Goal: Task Accomplishment & Management: Complete application form

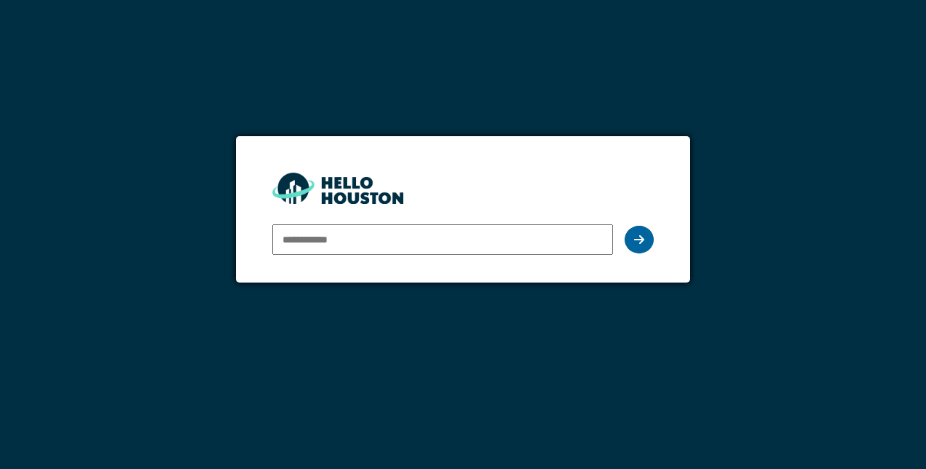
type input "**********"
click at [640, 234] on icon at bounding box center [639, 240] width 10 height 12
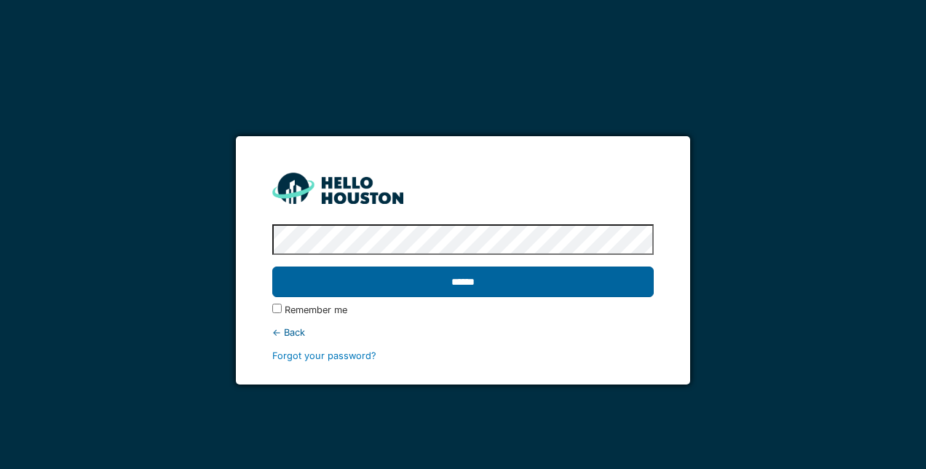
click at [567, 292] on input "******" at bounding box center [462, 281] width 381 height 31
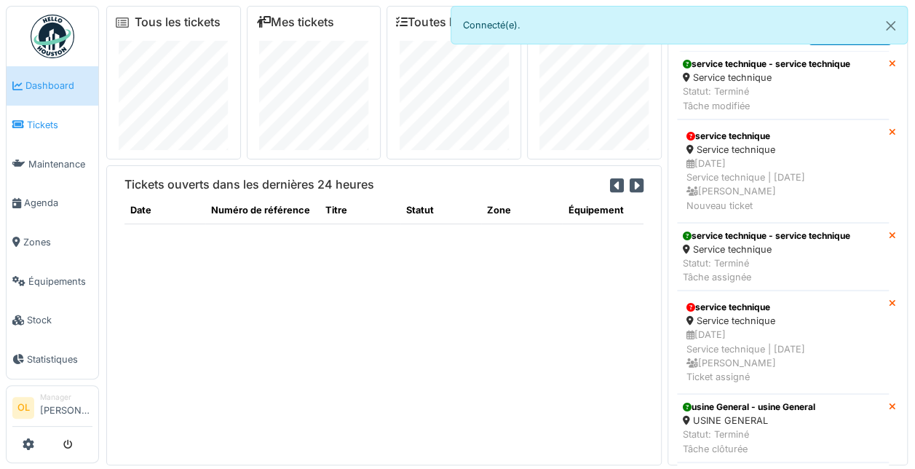
click at [44, 121] on span "Tickets" at bounding box center [60, 125] width 66 height 14
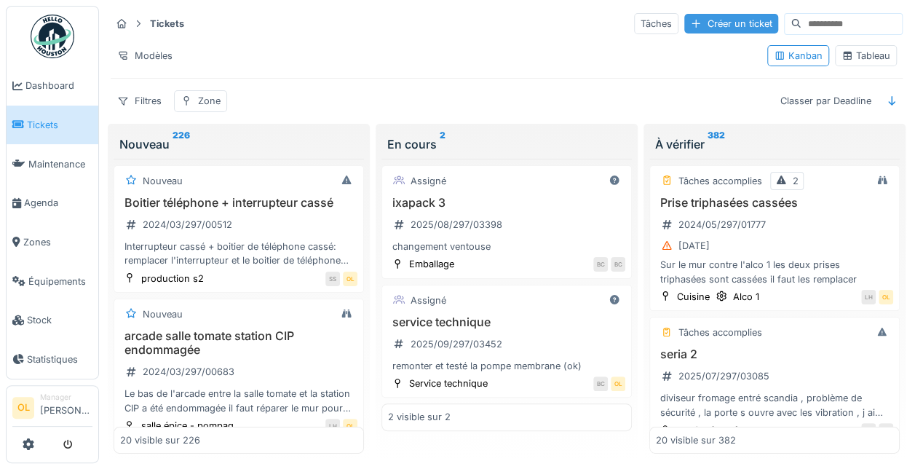
click at [684, 20] on div "Créer un ticket" at bounding box center [731, 24] width 94 height 20
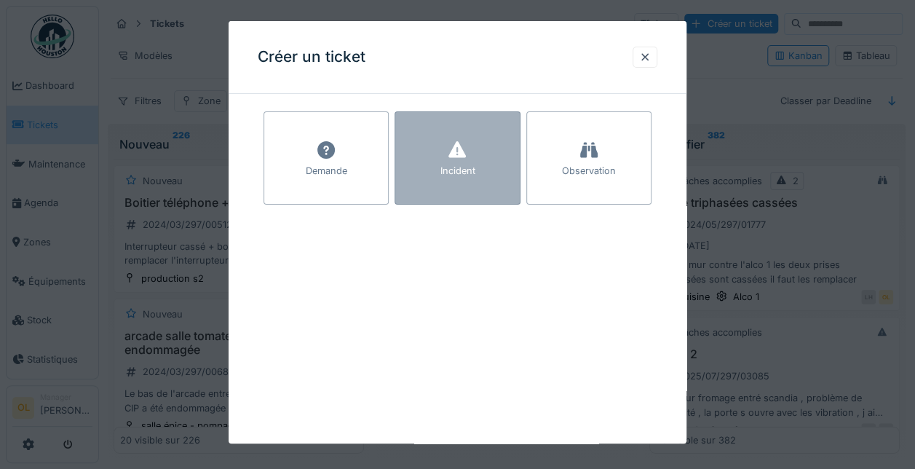
click at [464, 173] on div "Incident" at bounding box center [457, 171] width 35 height 14
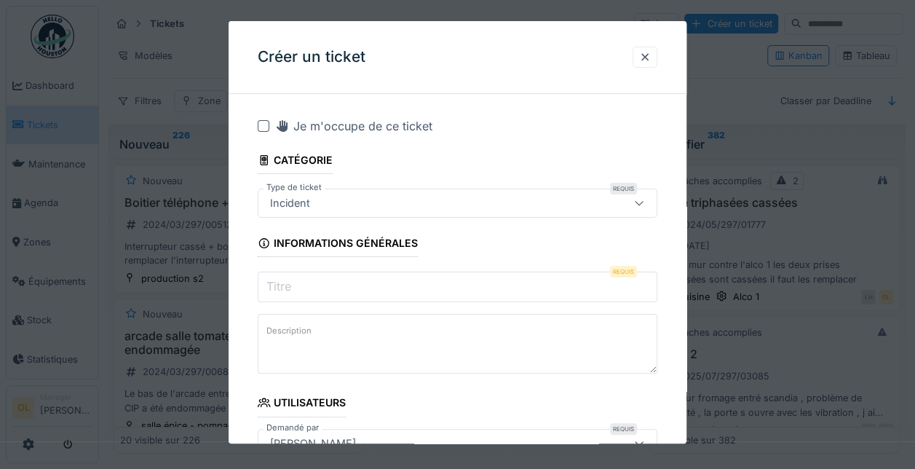
click at [348, 288] on input "Titre" at bounding box center [458, 287] width 400 height 31
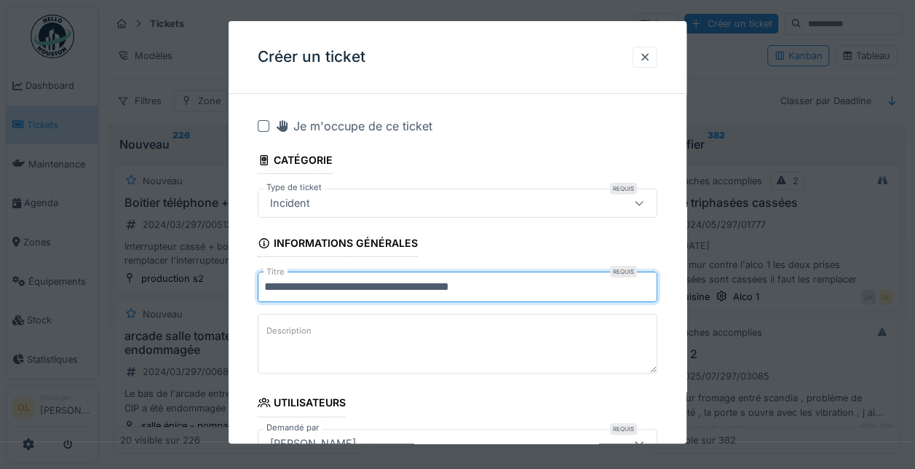
type input "**********"
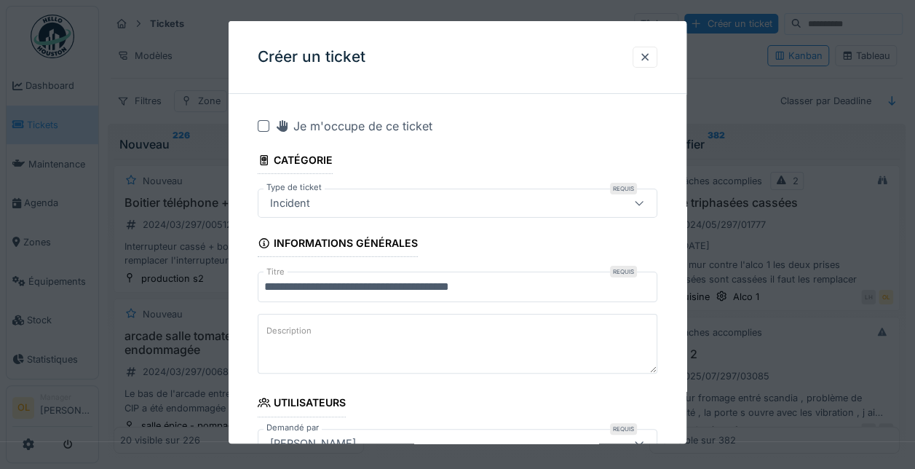
click at [373, 329] on textarea "Description" at bounding box center [458, 344] width 400 height 60
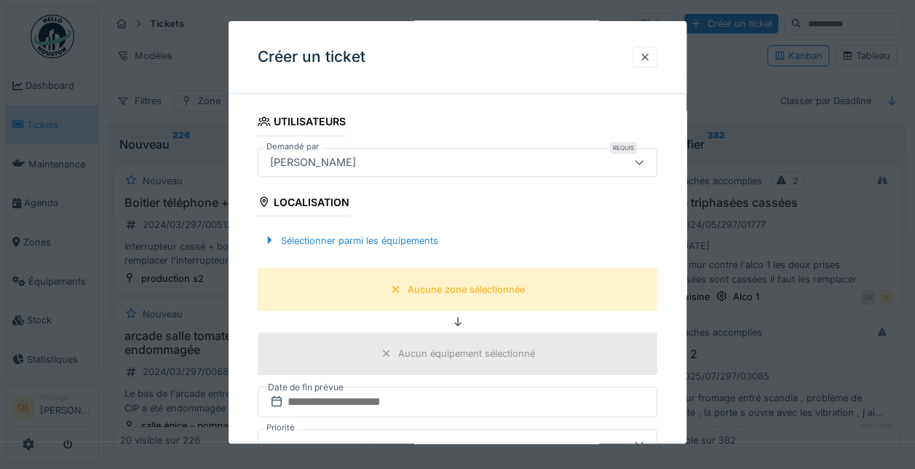
scroll to position [364, 0]
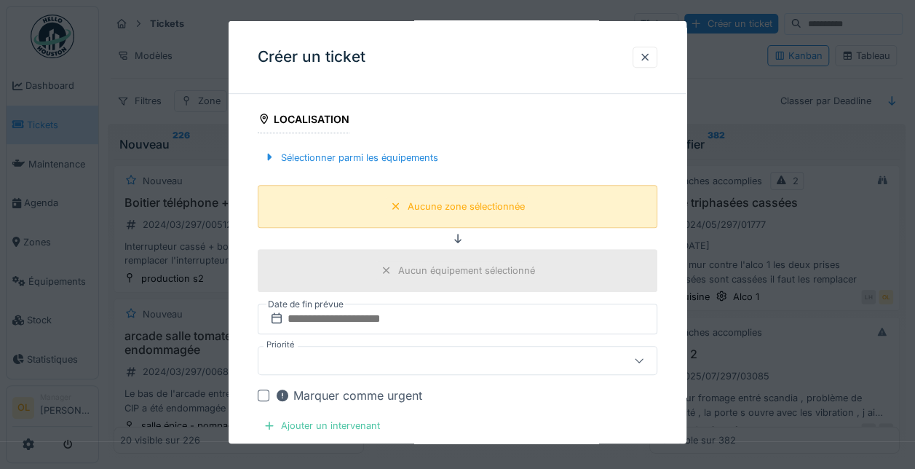
click at [425, 205] on div "Aucune zone sélectionnée" at bounding box center [466, 206] width 117 height 14
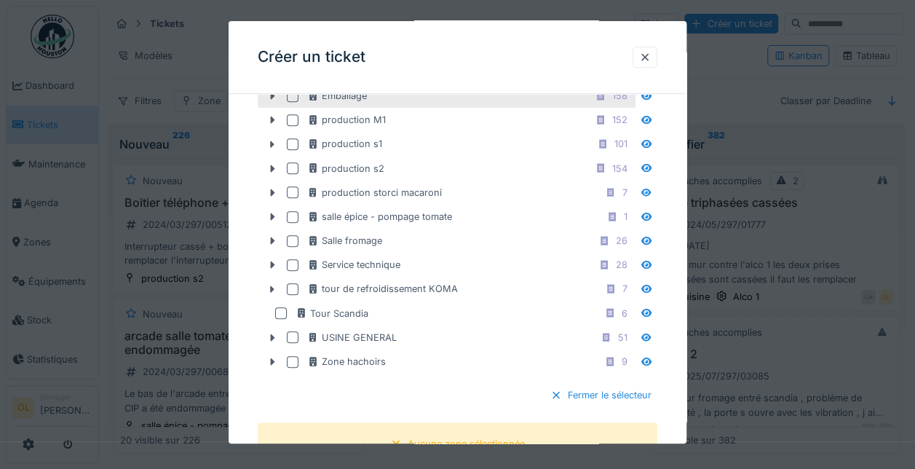
scroll to position [582, 0]
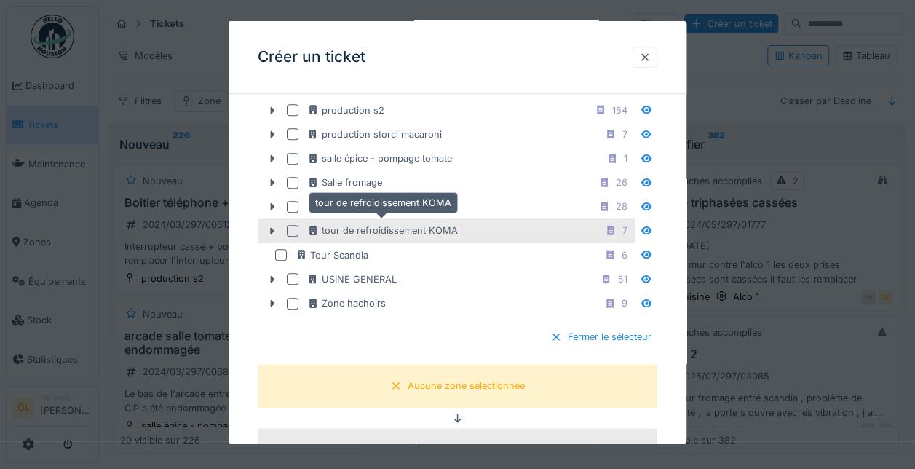
click at [414, 228] on div "tour de refroidissement KOMA" at bounding box center [382, 230] width 151 height 14
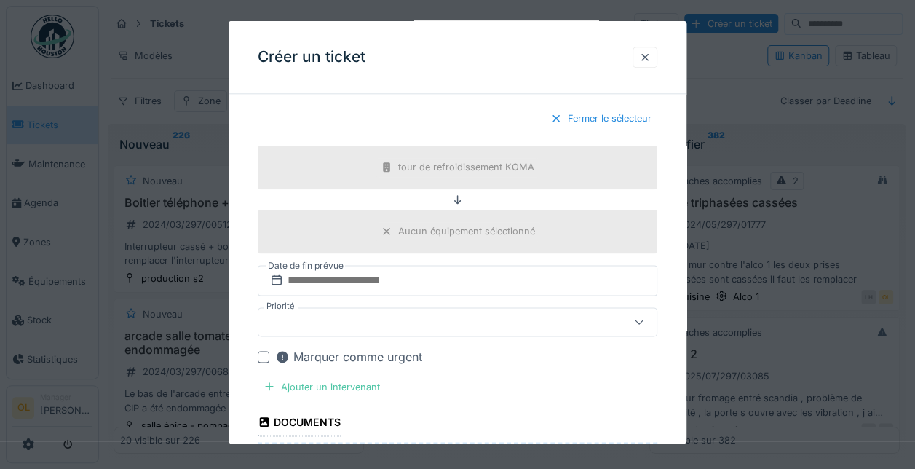
scroll to position [728, 0]
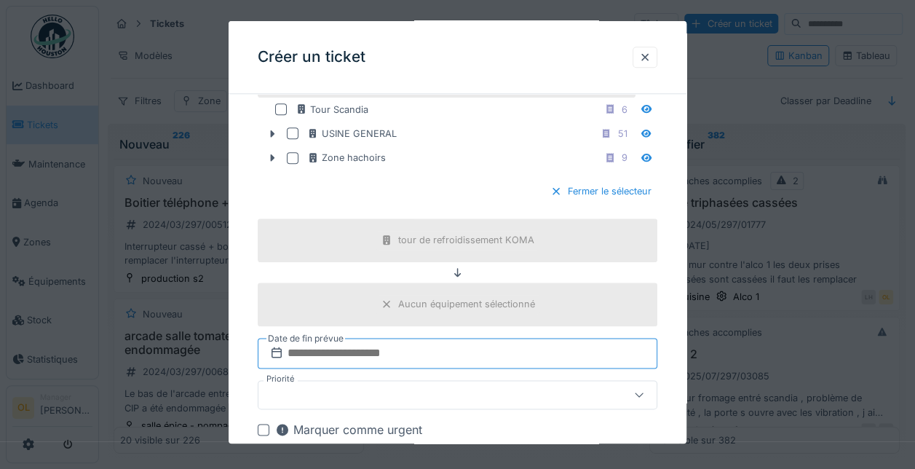
click at [445, 349] on input "text" at bounding box center [458, 353] width 400 height 31
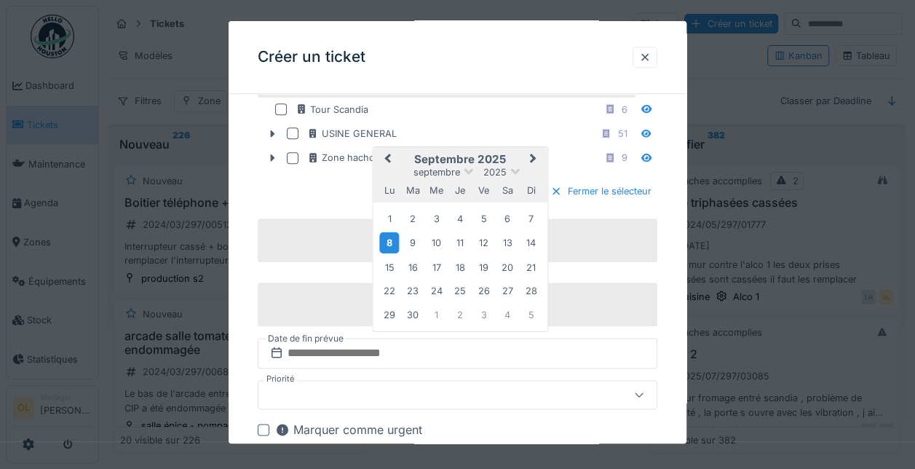
click at [395, 231] on div "8" at bounding box center [390, 241] width 20 height 21
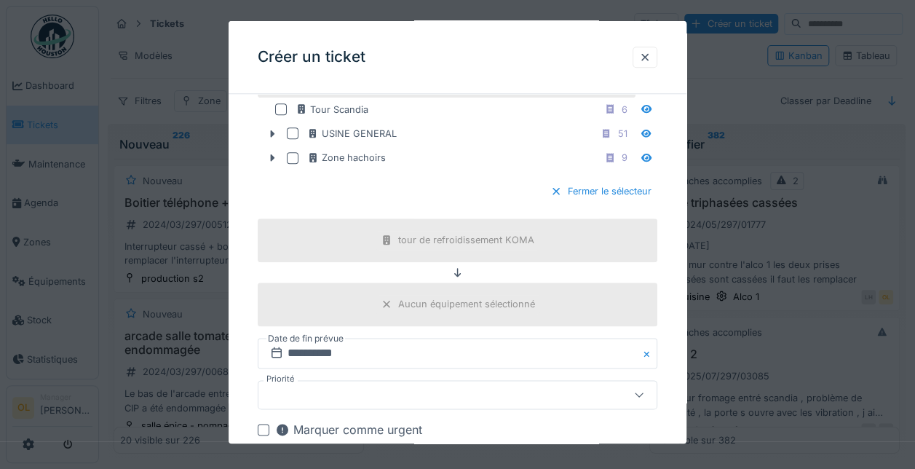
click at [396, 387] on div at bounding box center [432, 395] width 336 height 16
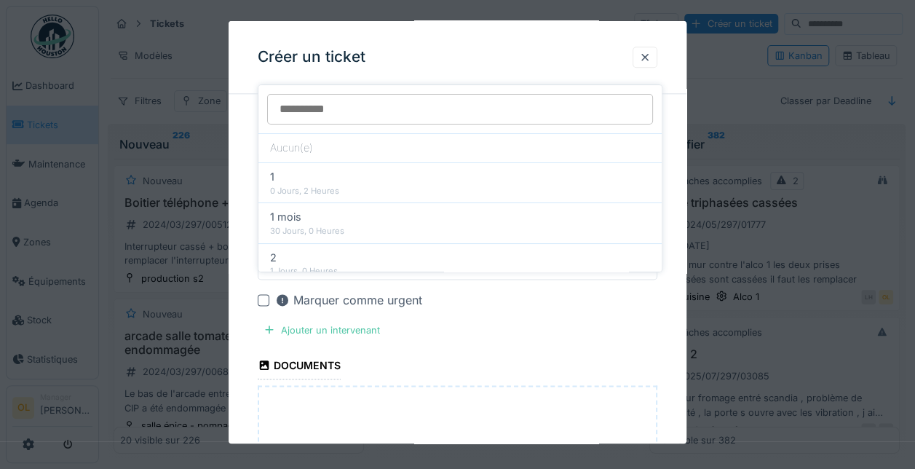
scroll to position [879, 0]
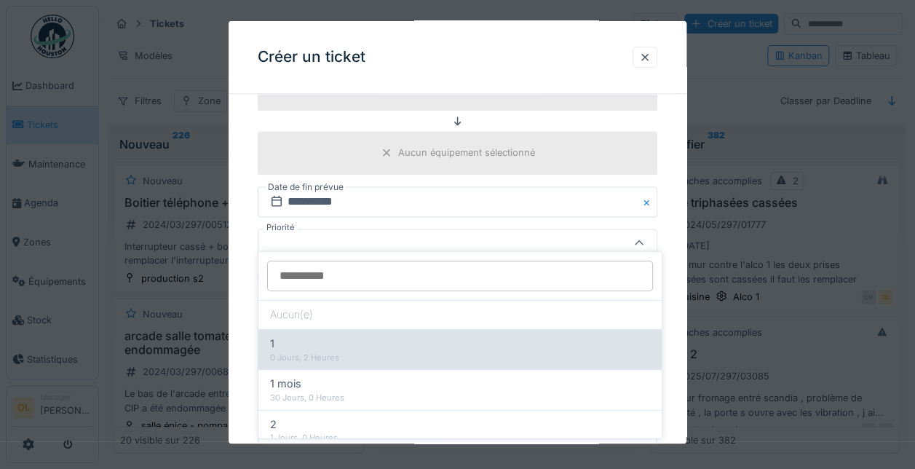
click at [360, 354] on div "0 Jours, 2 Heures" at bounding box center [460, 357] width 380 height 12
type input "***"
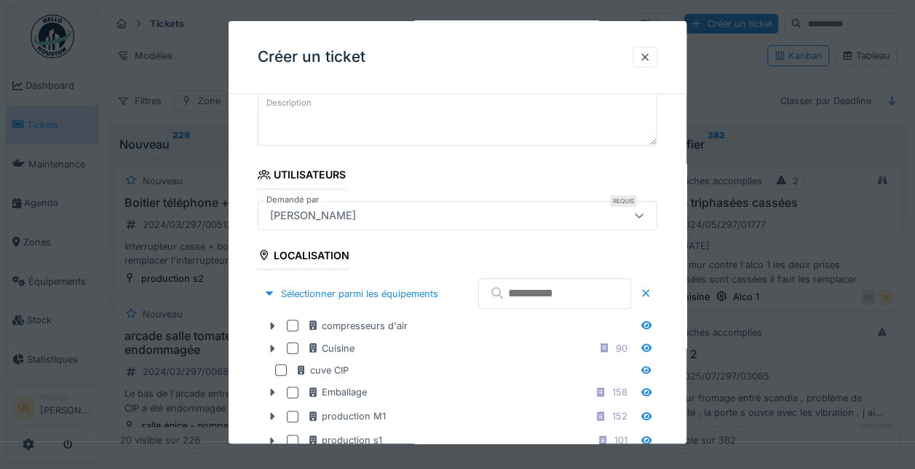
scroll to position [9, 0]
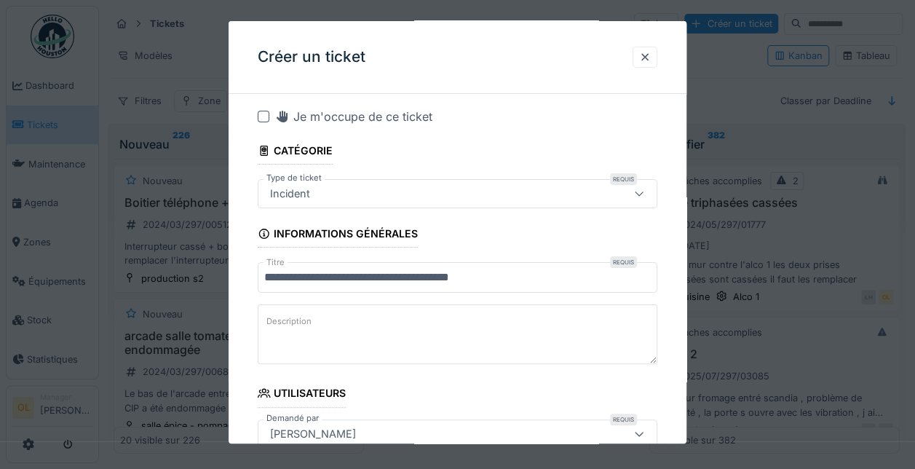
click at [320, 317] on textarea "Description" at bounding box center [458, 334] width 400 height 60
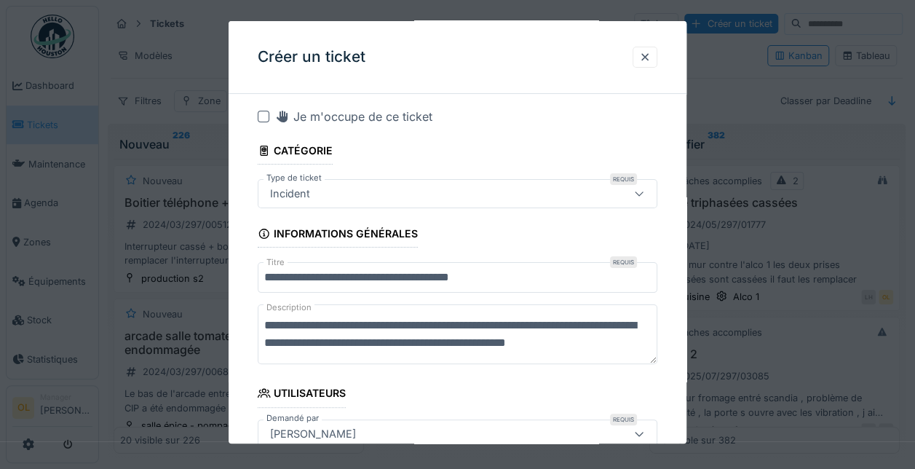
scroll to position [21, 0]
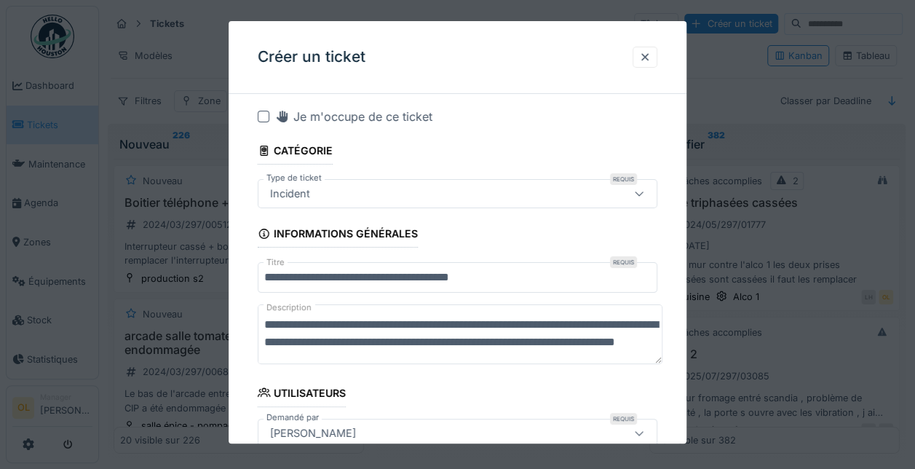
click at [388, 333] on textarea "**********" at bounding box center [460, 333] width 405 height 59
click at [491, 332] on textarea "**********" at bounding box center [460, 333] width 405 height 59
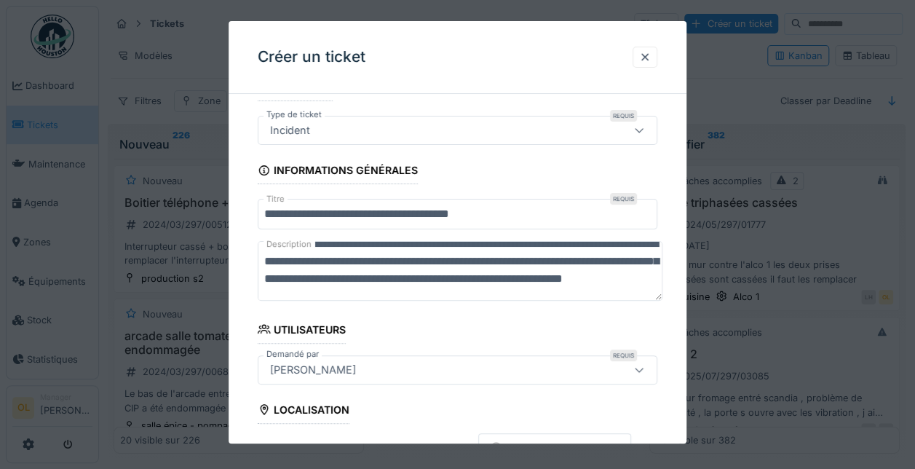
scroll to position [0, 0]
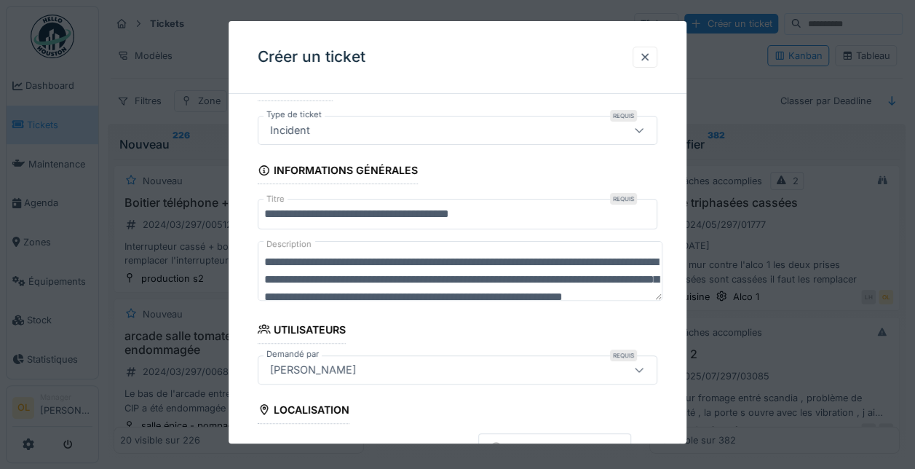
click at [581, 276] on textarea "**********" at bounding box center [460, 270] width 405 height 59
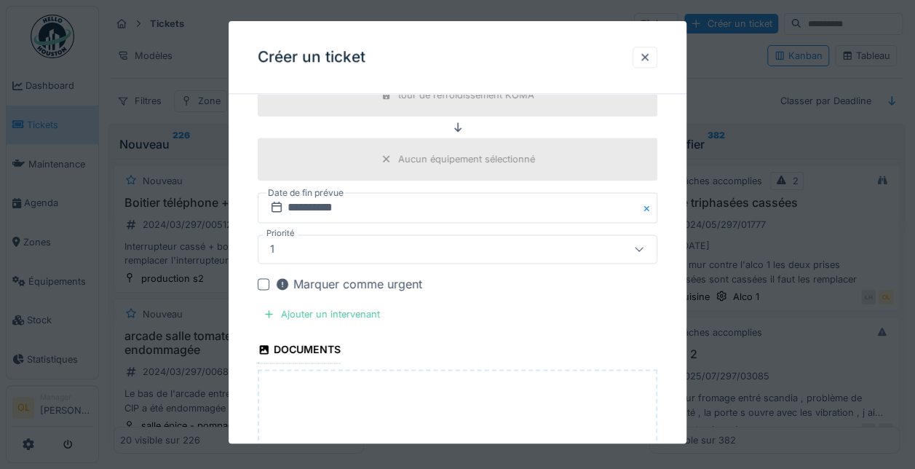
scroll to position [873, 0]
type textarea "**********"
click at [301, 304] on div "Ajouter un intervenant" at bounding box center [322, 314] width 128 height 20
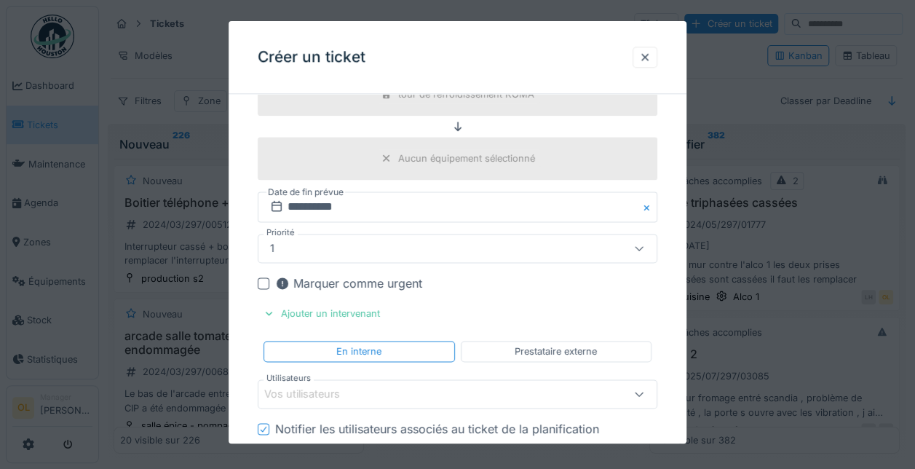
click at [392, 386] on div "Vos utilisateurs" at bounding box center [432, 394] width 336 height 16
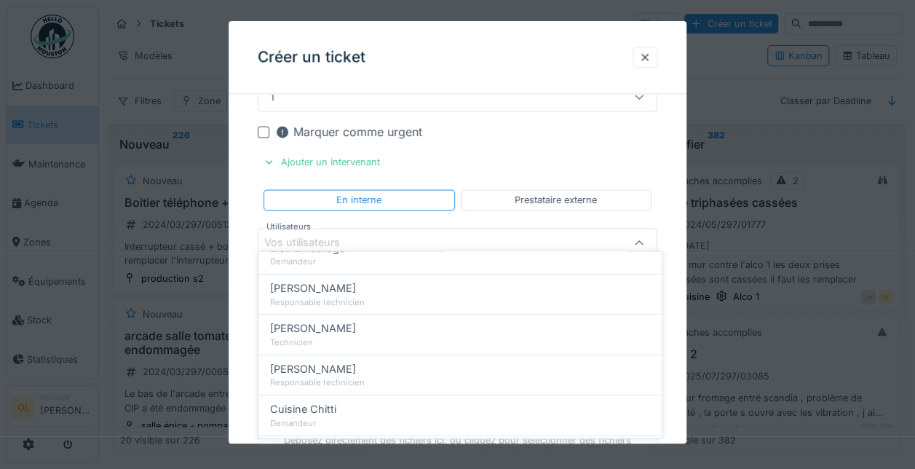
scroll to position [73, 0]
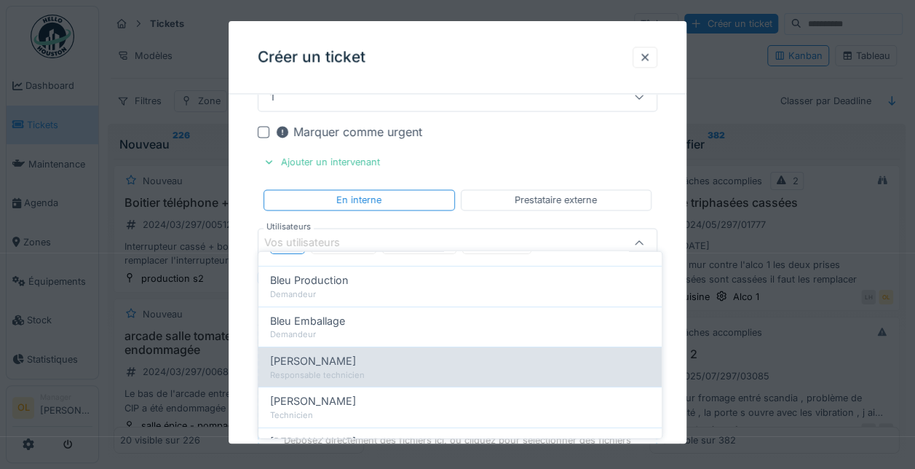
click at [381, 365] on div "Brahim Chelouf" at bounding box center [460, 361] width 380 height 16
type input "****"
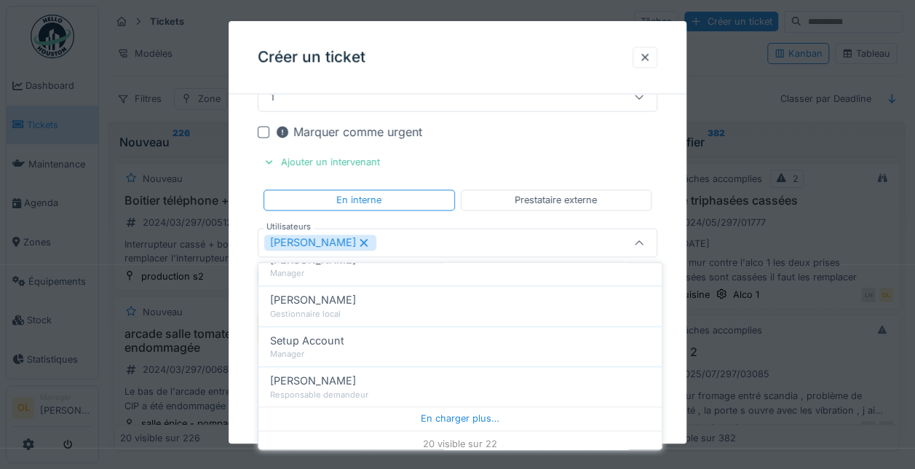
scroll to position [1283, 0]
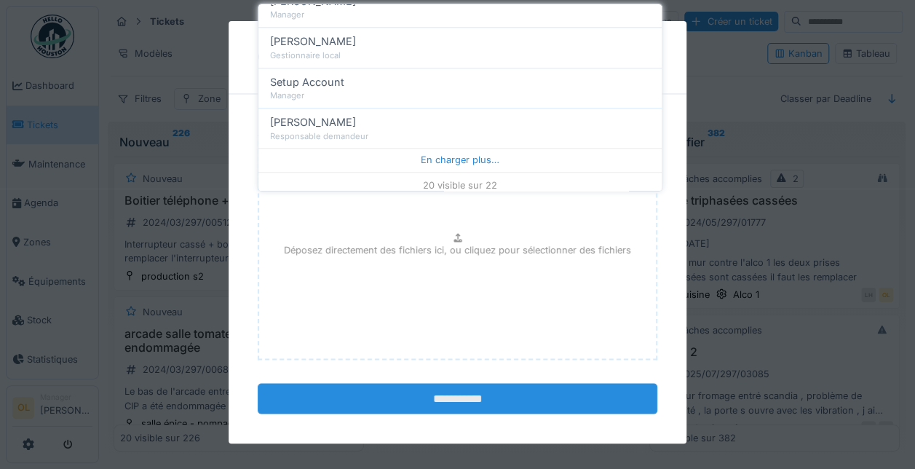
click at [574, 384] on input "**********" at bounding box center [458, 398] width 400 height 31
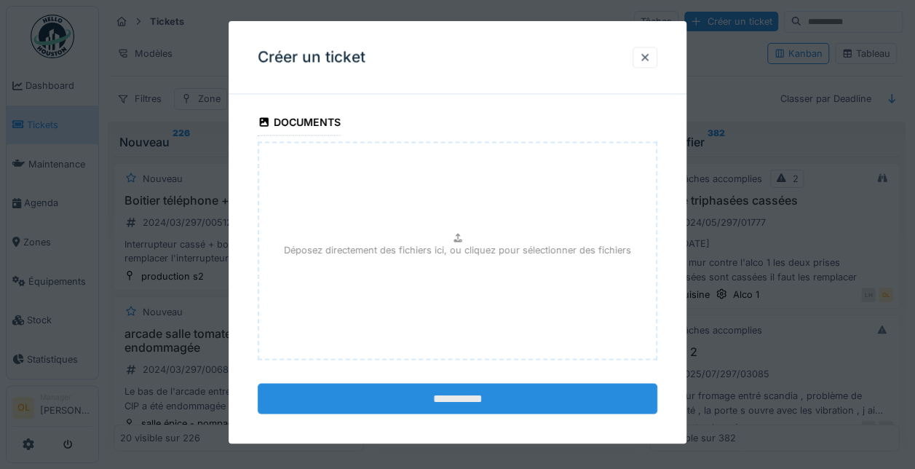
scroll to position [1065, 0]
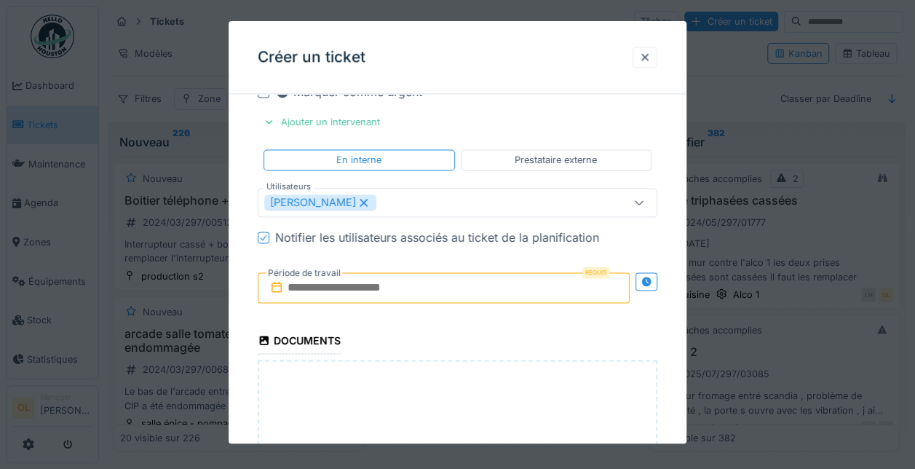
click at [486, 280] on input "text" at bounding box center [444, 287] width 372 height 31
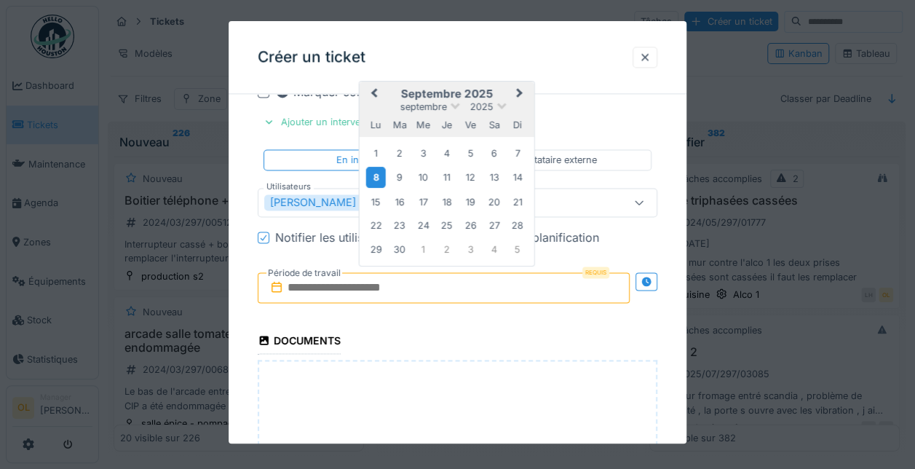
click at [377, 167] on div "8" at bounding box center [376, 177] width 20 height 21
click at [373, 169] on div "8" at bounding box center [376, 177] width 20 height 21
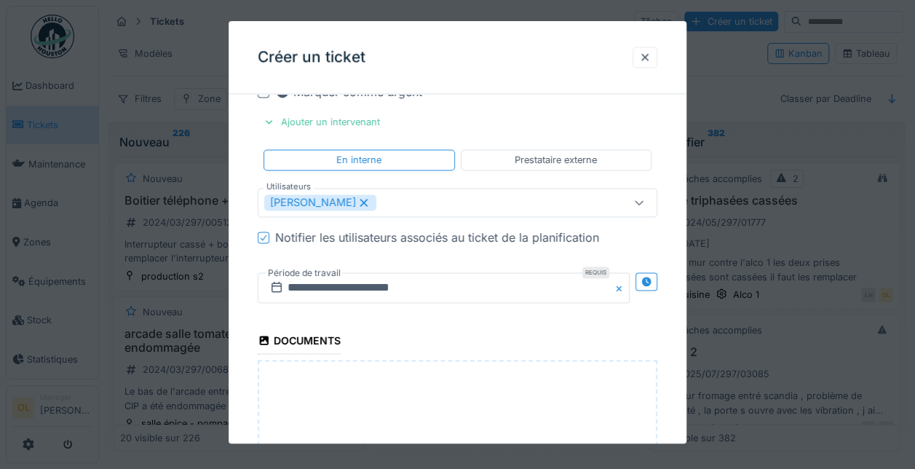
scroll to position [1283, 0]
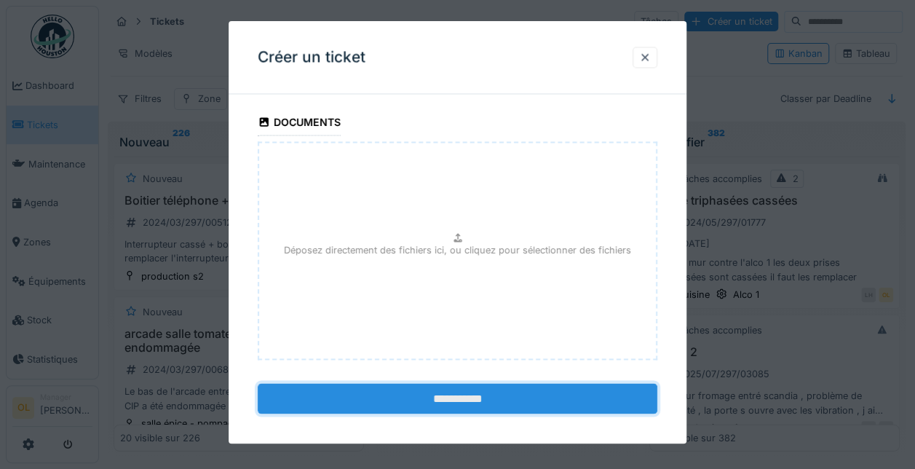
click at [482, 389] on input "**********" at bounding box center [458, 398] width 400 height 31
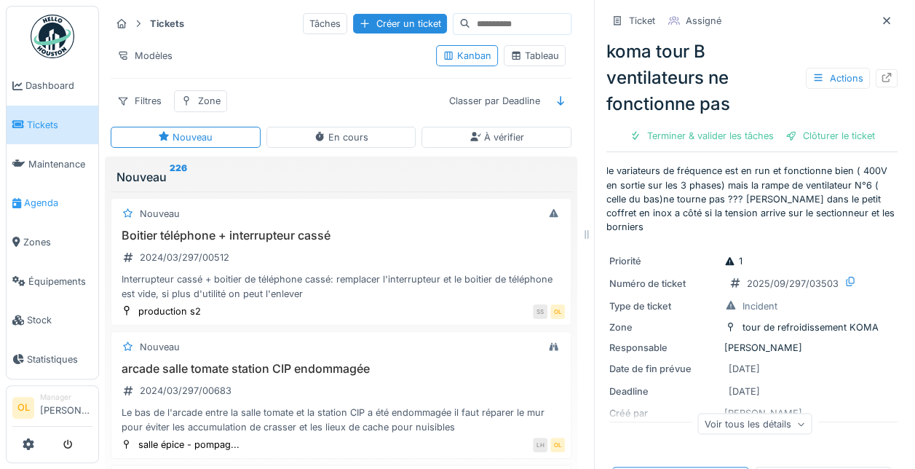
click at [44, 203] on span "Agenda" at bounding box center [58, 203] width 68 height 14
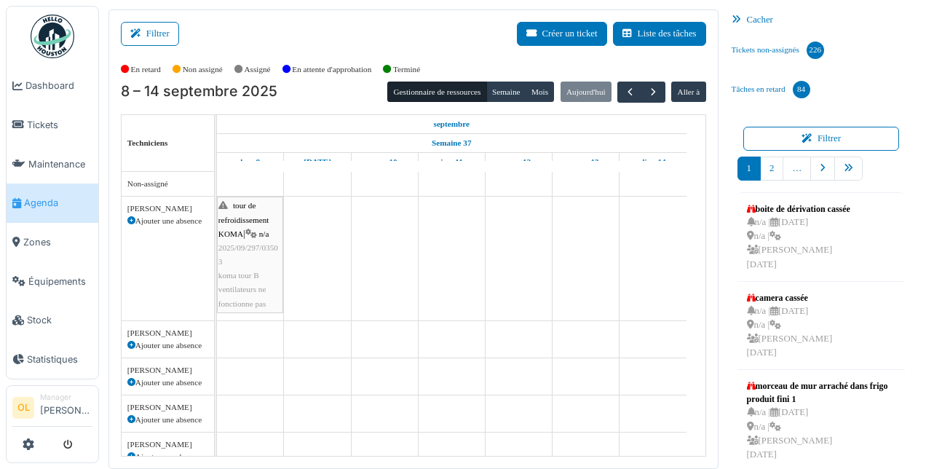
click at [258, 272] on span "koma tour B ventilateurs ne fonctionne pas" at bounding box center [242, 289] width 48 height 36
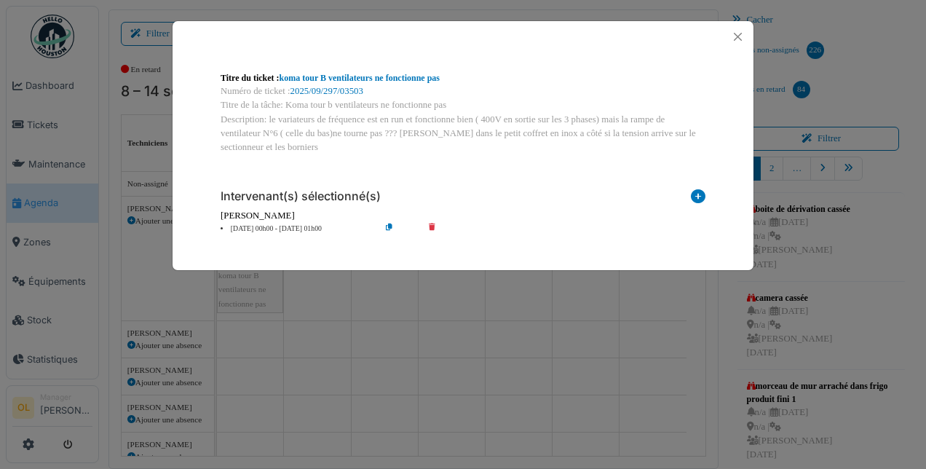
click at [698, 196] on icon at bounding box center [698, 199] width 15 height 20
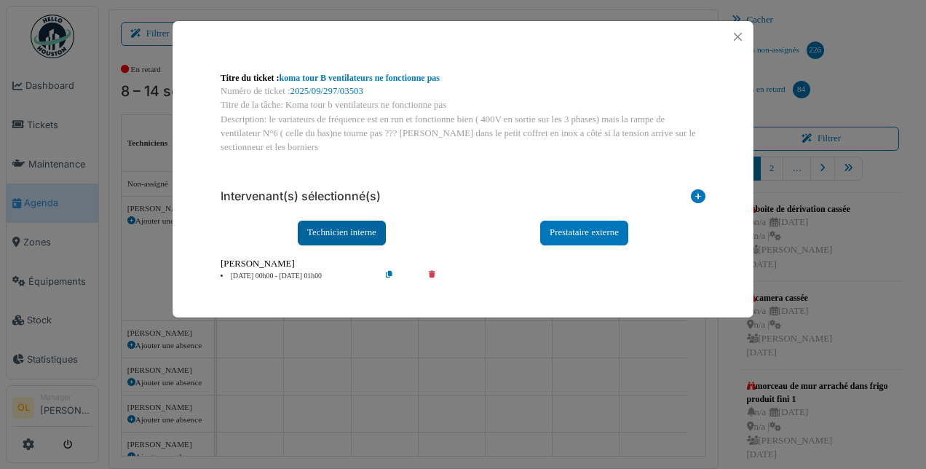
click at [333, 229] on div "Technicien interne" at bounding box center [342, 233] width 88 height 24
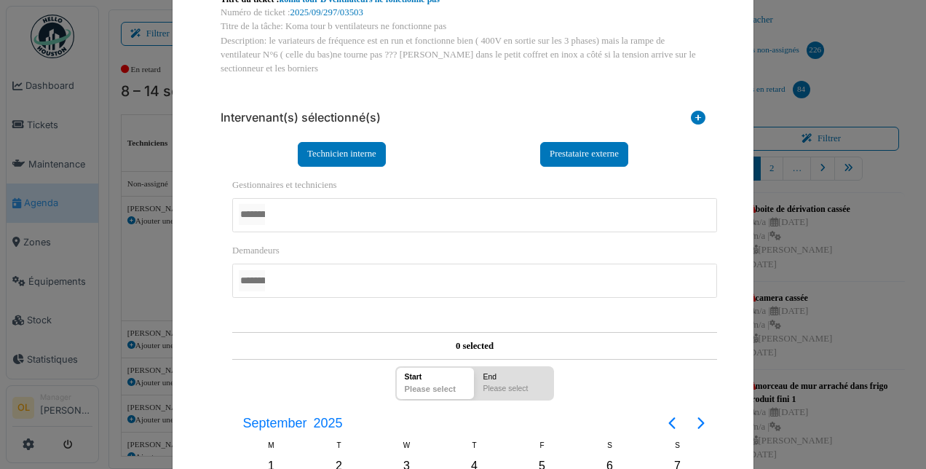
scroll to position [146, 0]
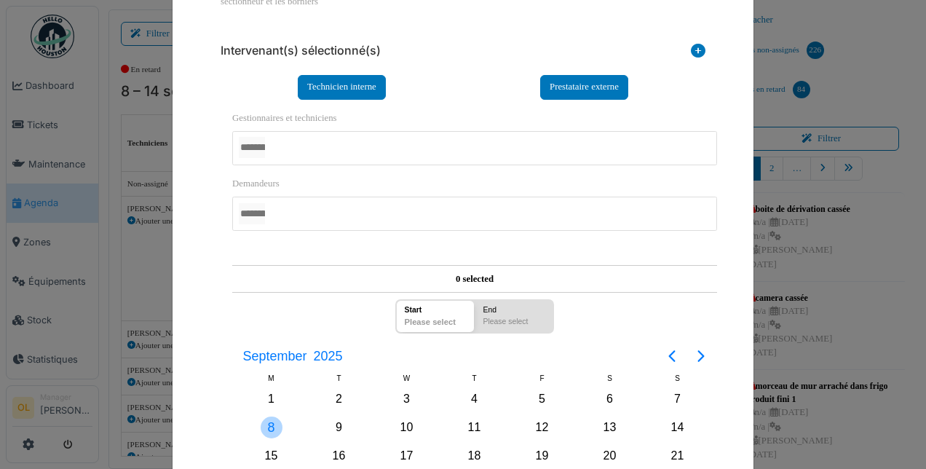
click at [269, 419] on div "8" at bounding box center [272, 427] width 22 height 22
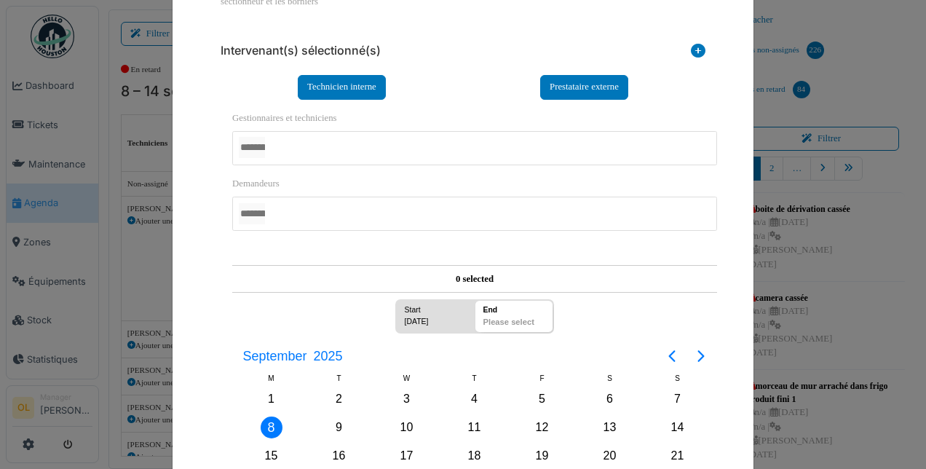
click at [269, 419] on div "8" at bounding box center [272, 427] width 22 height 22
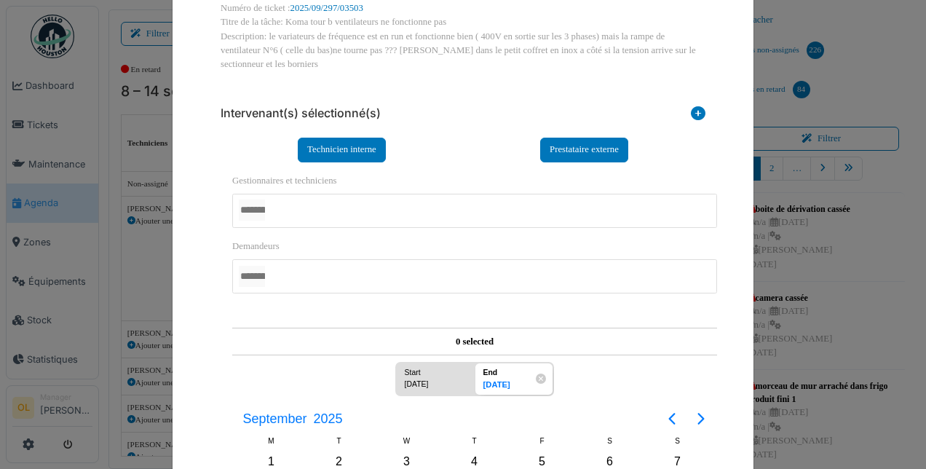
scroll to position [73, 0]
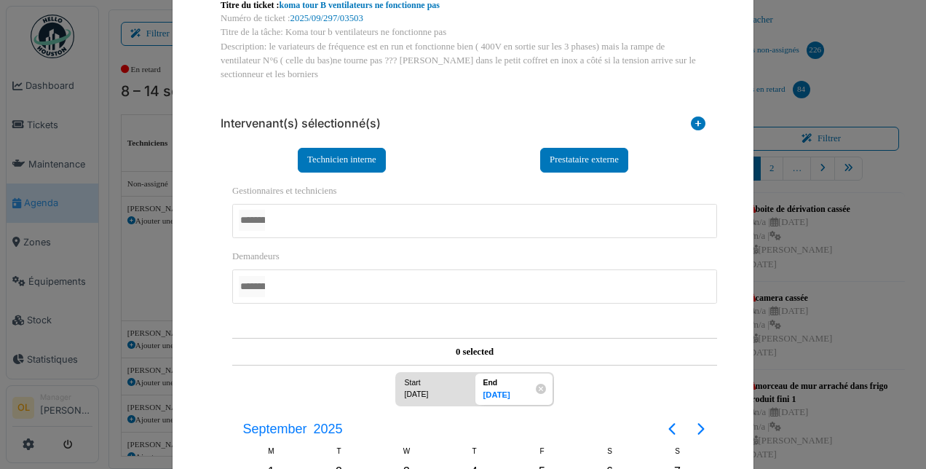
click at [301, 227] on div at bounding box center [474, 221] width 485 height 34
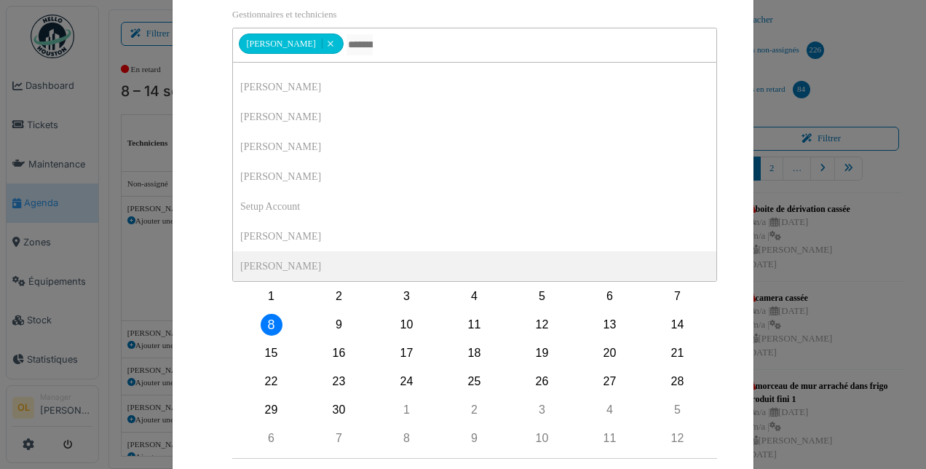
scroll to position [360, 0]
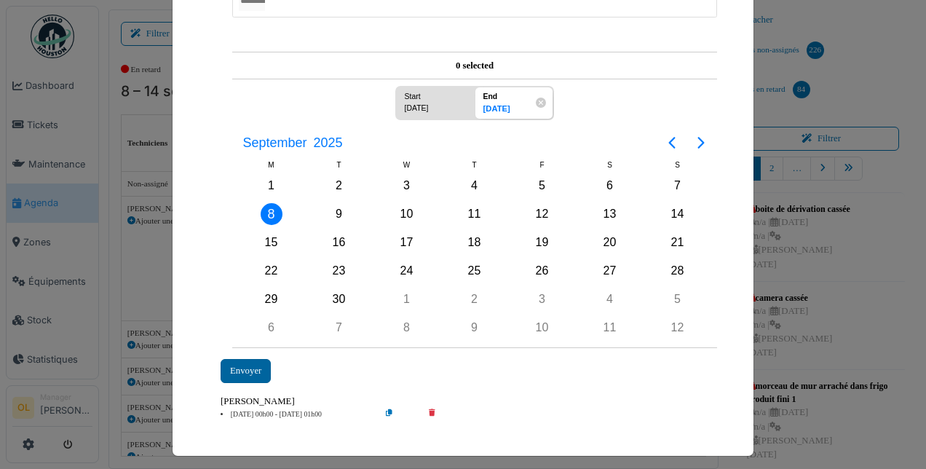
click at [263, 362] on div "Envoyer" at bounding box center [246, 371] width 50 height 24
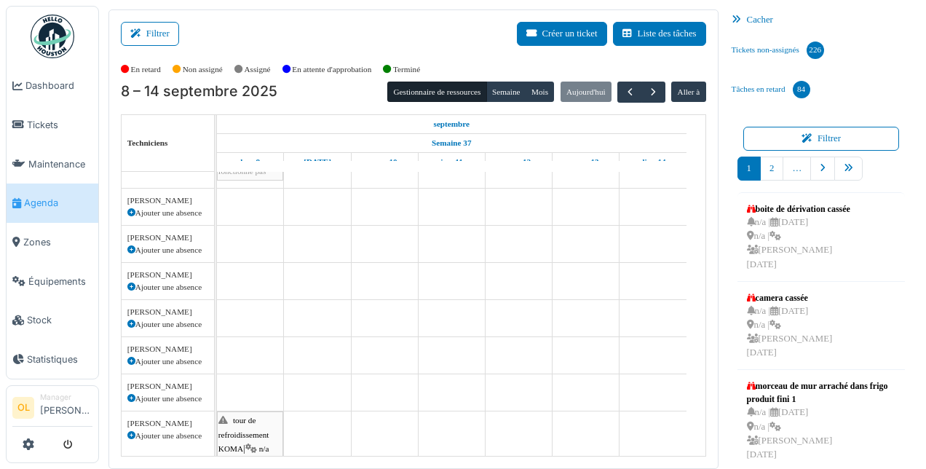
scroll to position [0, 0]
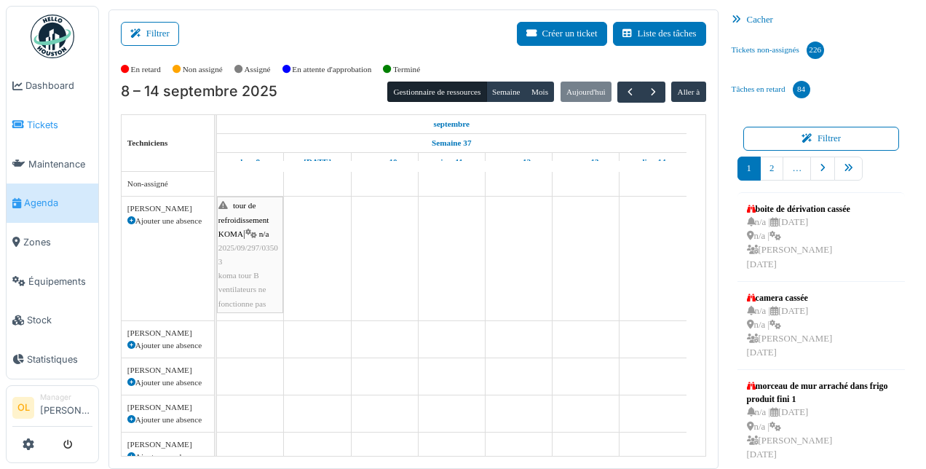
click at [42, 124] on span "Tickets" at bounding box center [60, 125] width 66 height 14
click at [53, 124] on span "Tickets" at bounding box center [60, 125] width 66 height 14
click at [58, 201] on span "Agenda" at bounding box center [58, 203] width 68 height 14
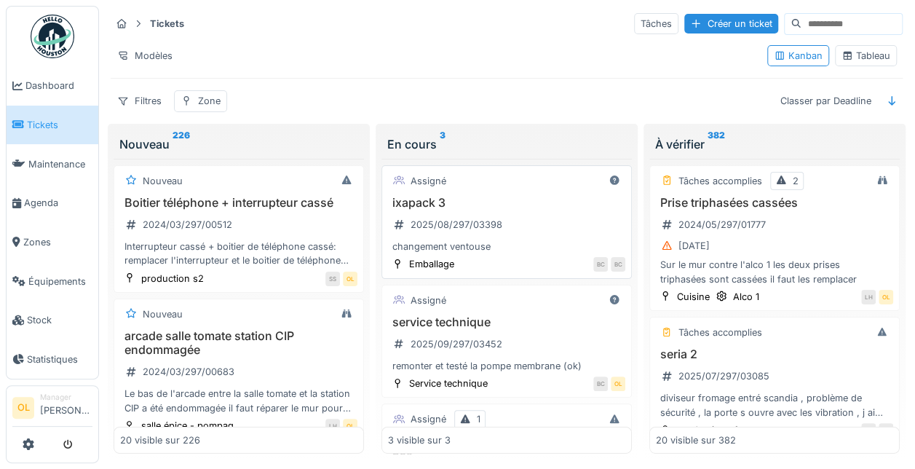
click at [521, 215] on div "ixapack 3 2025/08/297/03398 changement ventouse" at bounding box center [506, 225] width 237 height 58
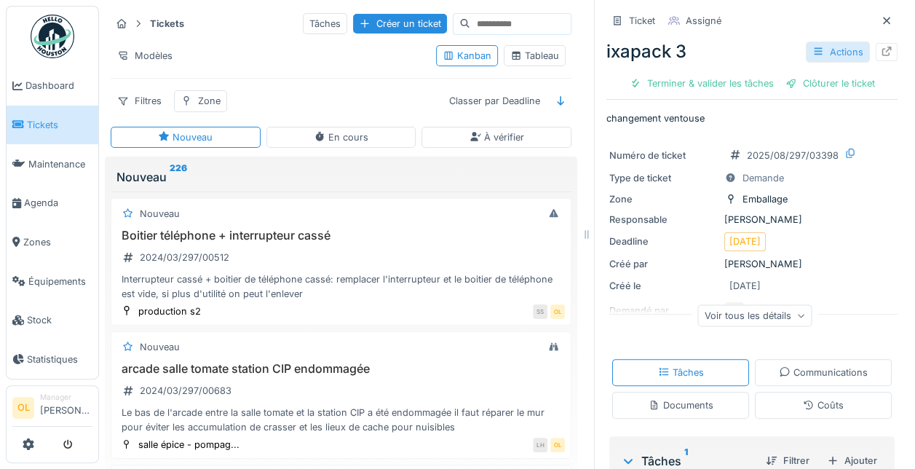
click at [820, 54] on div "Actions" at bounding box center [838, 51] width 64 height 21
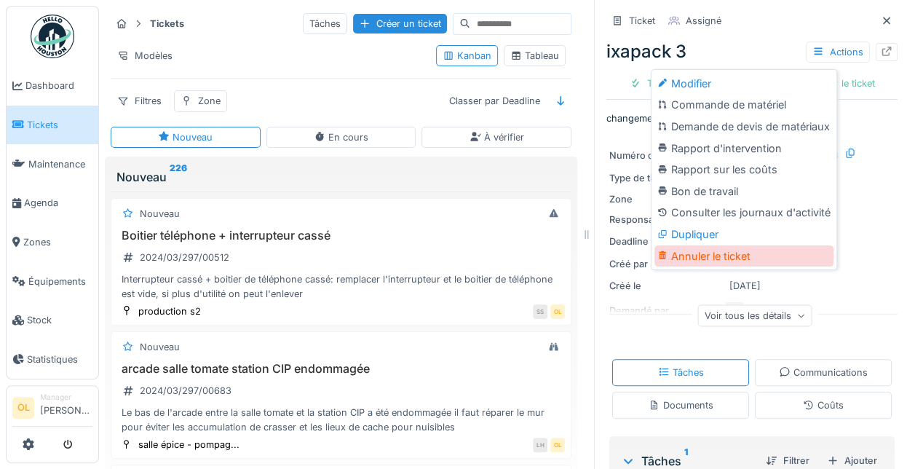
click at [739, 253] on div "Annuler le ticket" at bounding box center [743, 256] width 179 height 22
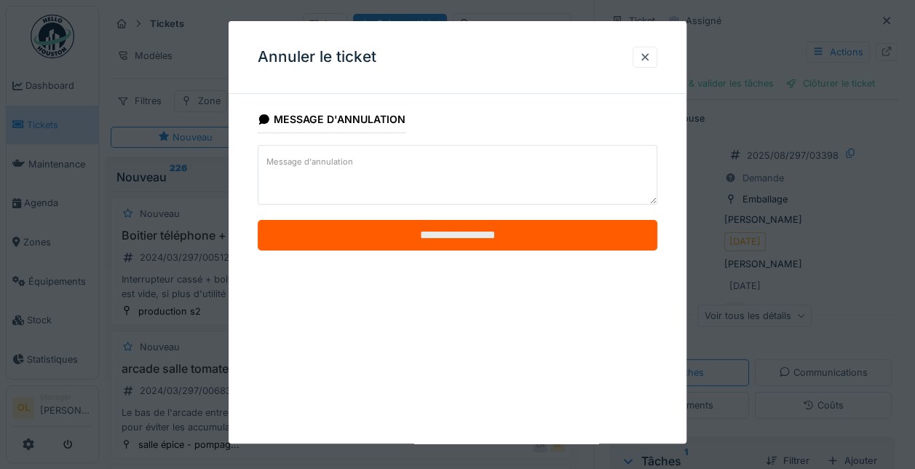
click at [416, 233] on input "**********" at bounding box center [458, 235] width 400 height 31
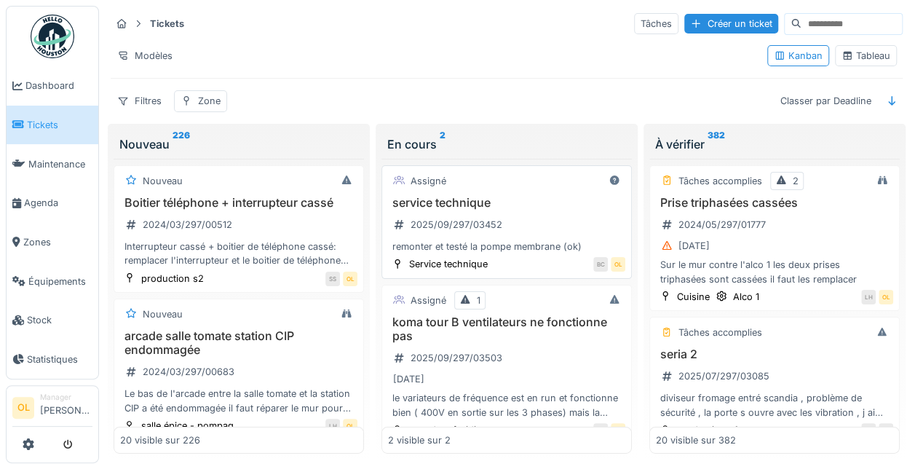
click at [533, 217] on div "service technique 2025/09/297/03452 remonter et testé la pompe membrane (ok)" at bounding box center [506, 225] width 237 height 58
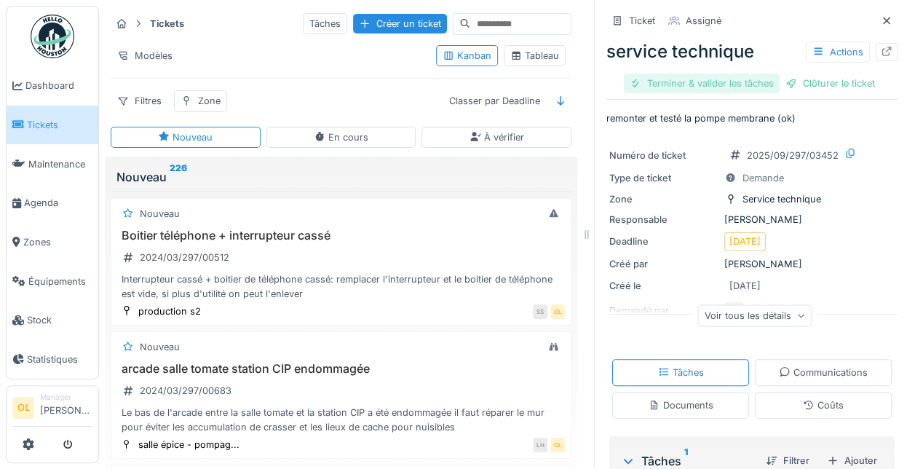
click at [649, 74] on div "Terminer & valider les tâches" at bounding box center [702, 84] width 156 height 20
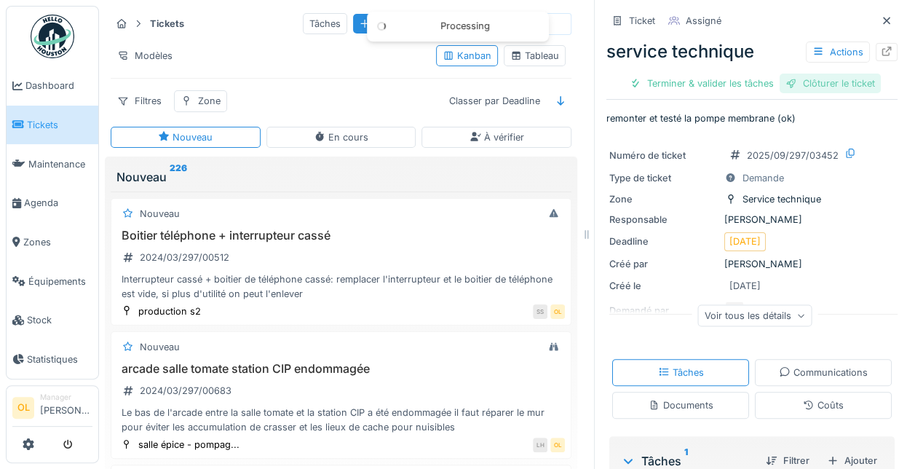
click at [811, 88] on div "Clôturer le ticket" at bounding box center [830, 84] width 101 height 20
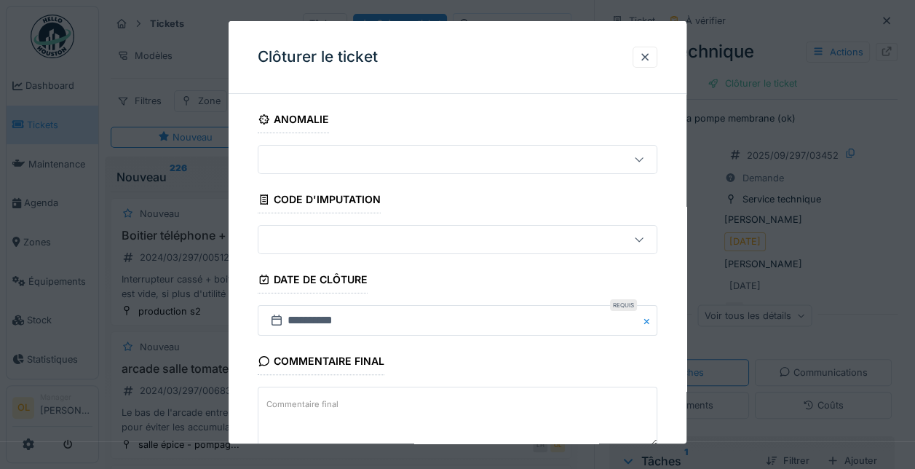
scroll to position [88, 0]
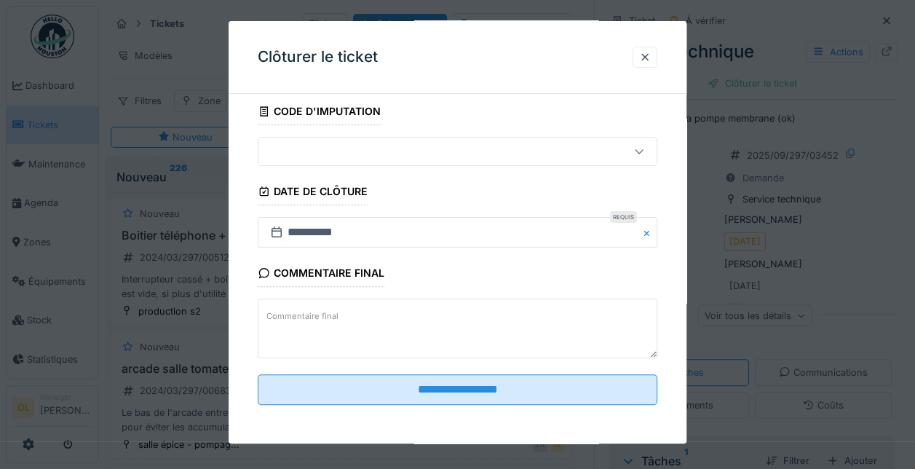
click at [392, 317] on textarea "Commentaire final" at bounding box center [458, 328] width 400 height 60
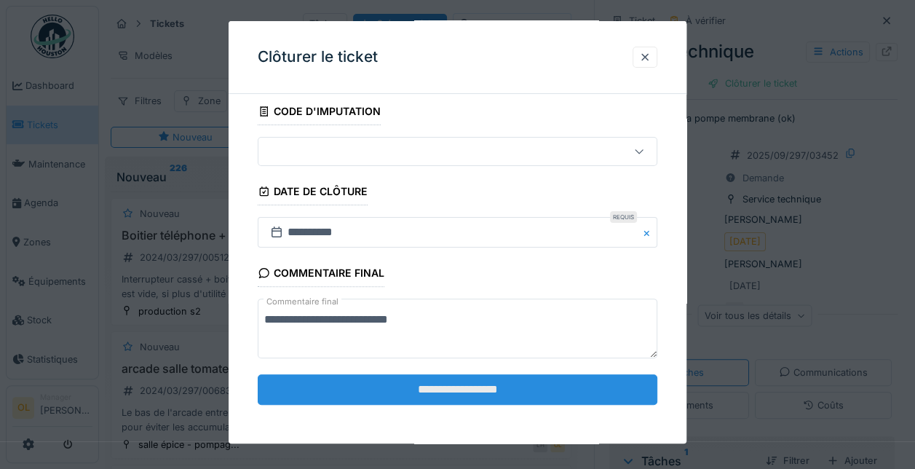
type textarea "**********"
click at [440, 383] on input "**********" at bounding box center [458, 389] width 400 height 31
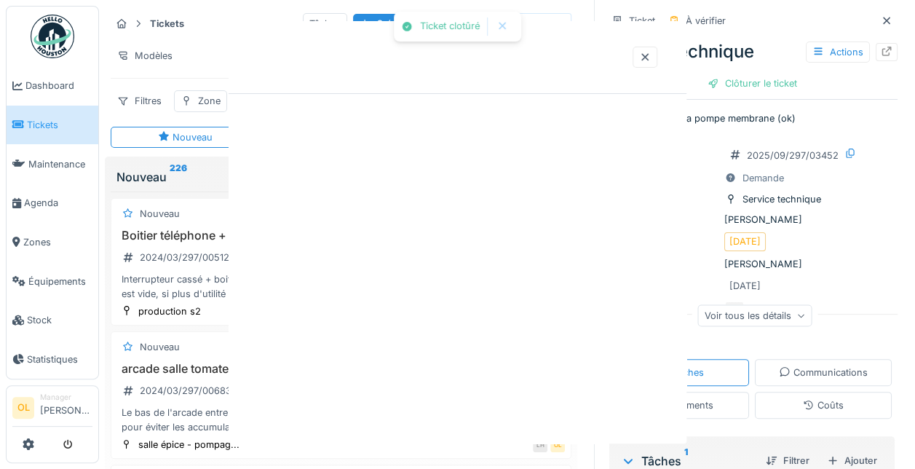
scroll to position [0, 0]
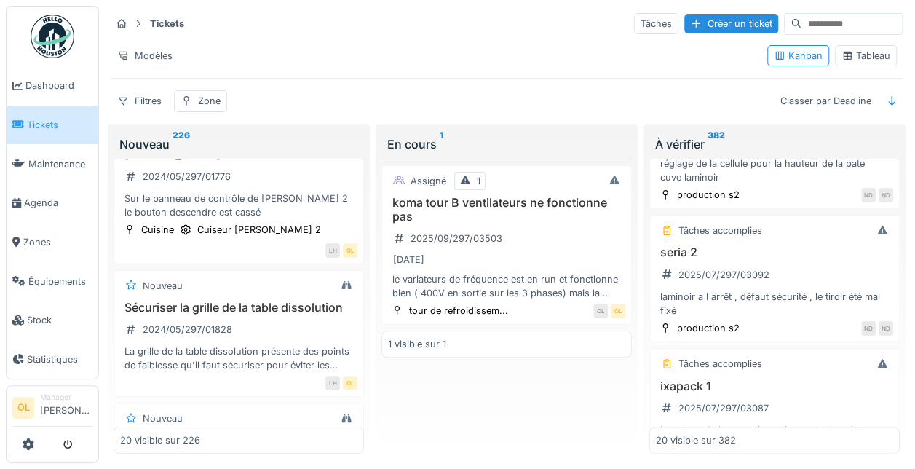
scroll to position [2329, 0]
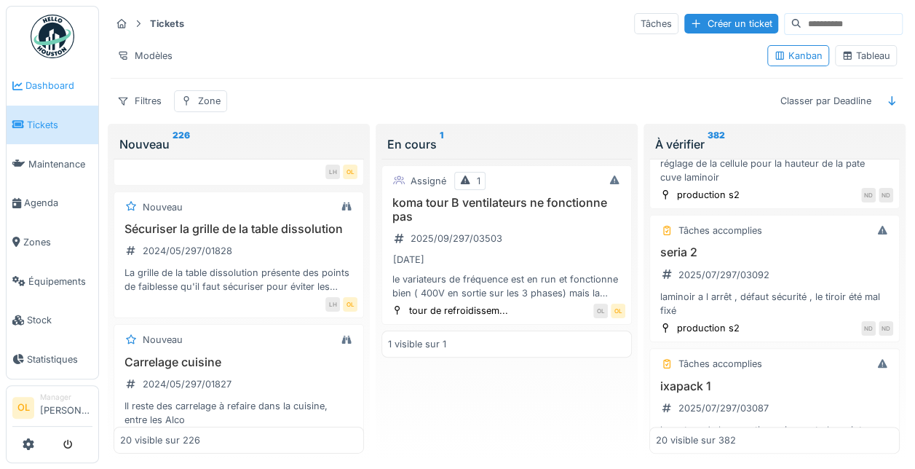
click at [38, 82] on span "Dashboard" at bounding box center [58, 86] width 67 height 14
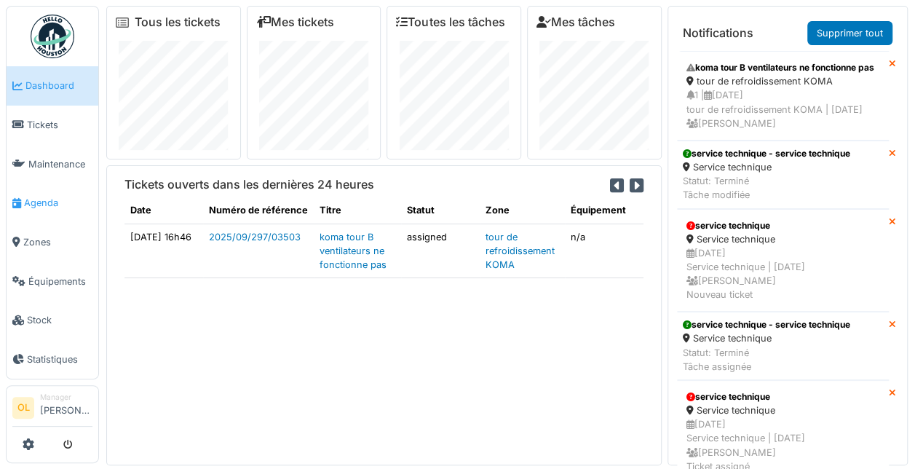
click at [52, 196] on span "Agenda" at bounding box center [58, 203] width 68 height 14
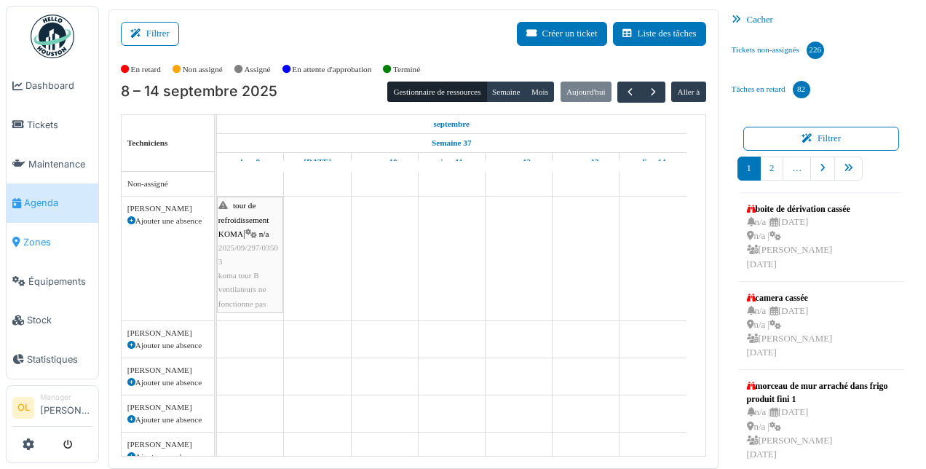
click at [54, 235] on span "Zones" at bounding box center [57, 242] width 69 height 14
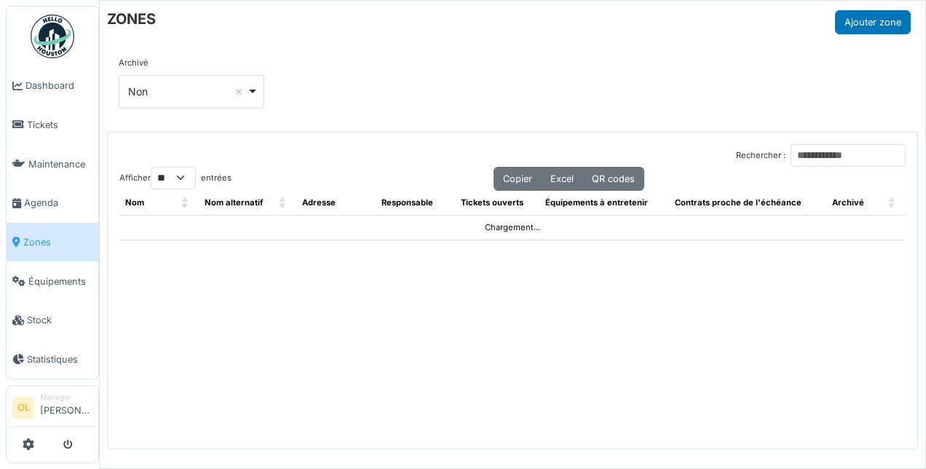
select select "**"
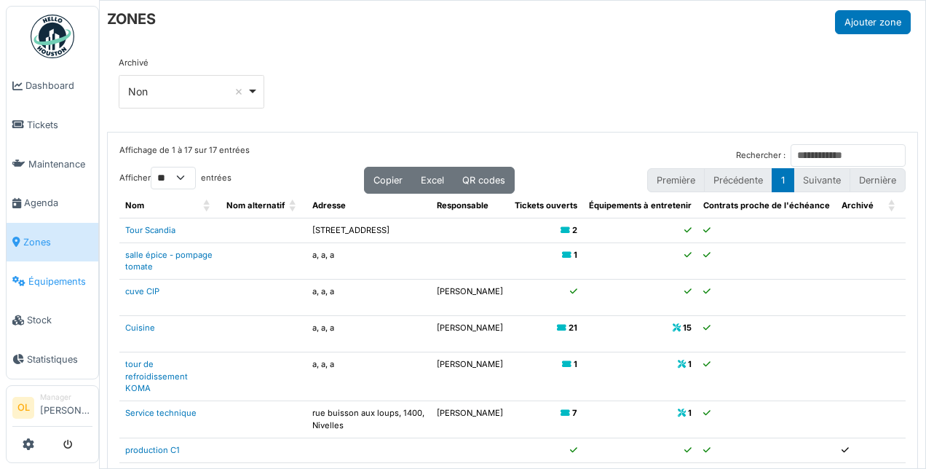
click at [62, 279] on span "Équipements" at bounding box center [60, 281] width 64 height 14
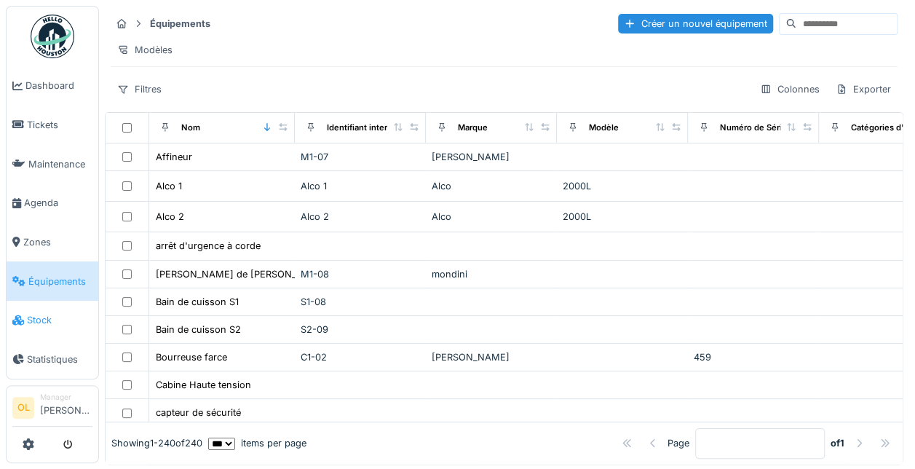
click at [44, 313] on span "Stock" at bounding box center [60, 320] width 66 height 14
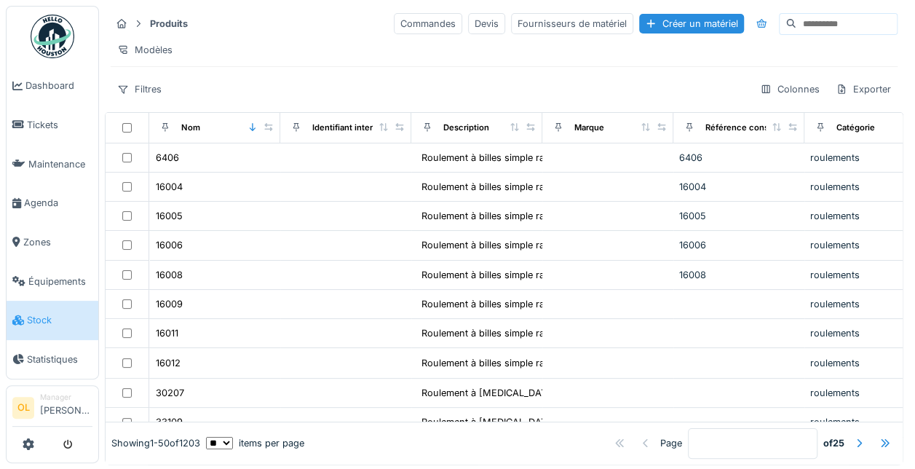
click at [50, 352] on span "Statistiques" at bounding box center [60, 359] width 66 height 14
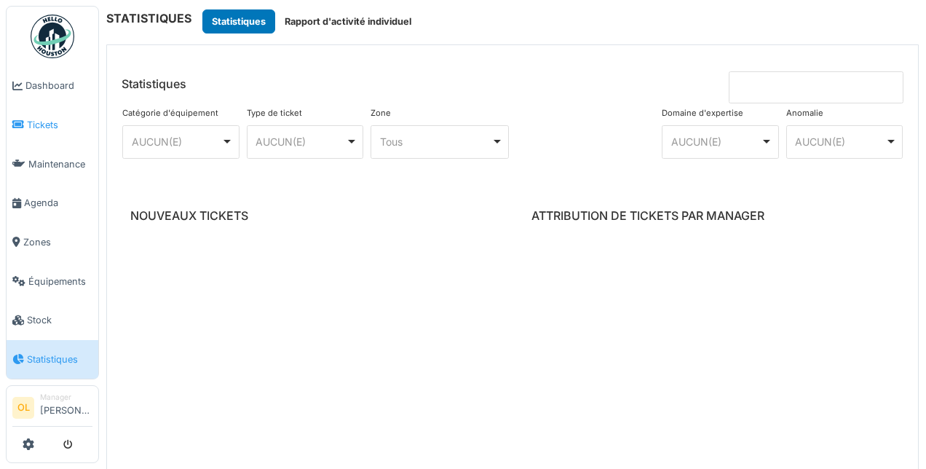
click at [47, 122] on span "Tickets" at bounding box center [60, 125] width 66 height 14
click at [64, 84] on span "Dashboard" at bounding box center [58, 86] width 67 height 14
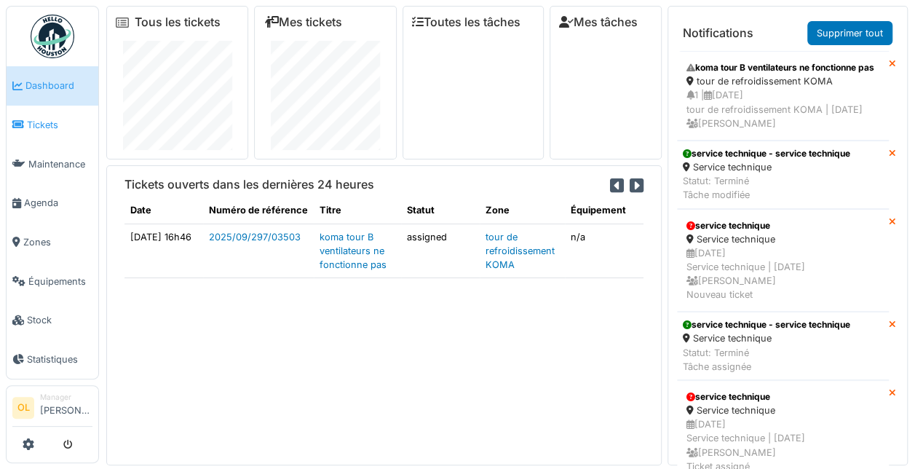
click at [33, 122] on span "Tickets" at bounding box center [60, 125] width 66 height 14
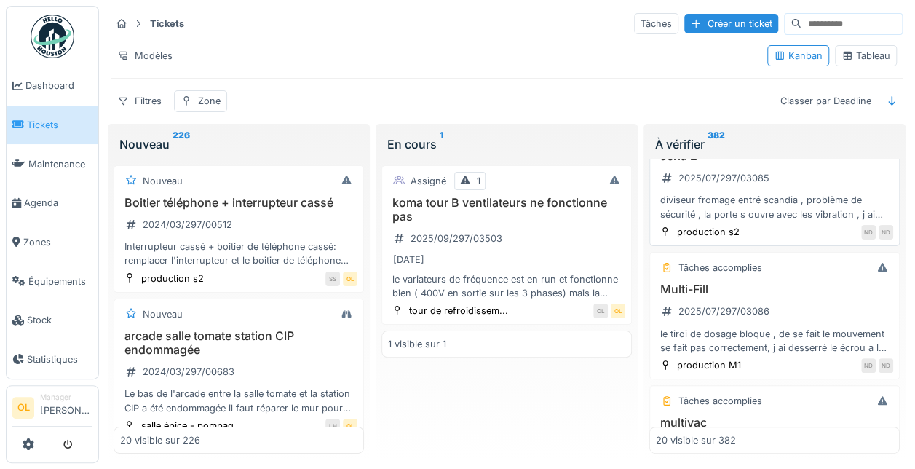
scroll to position [218, 0]
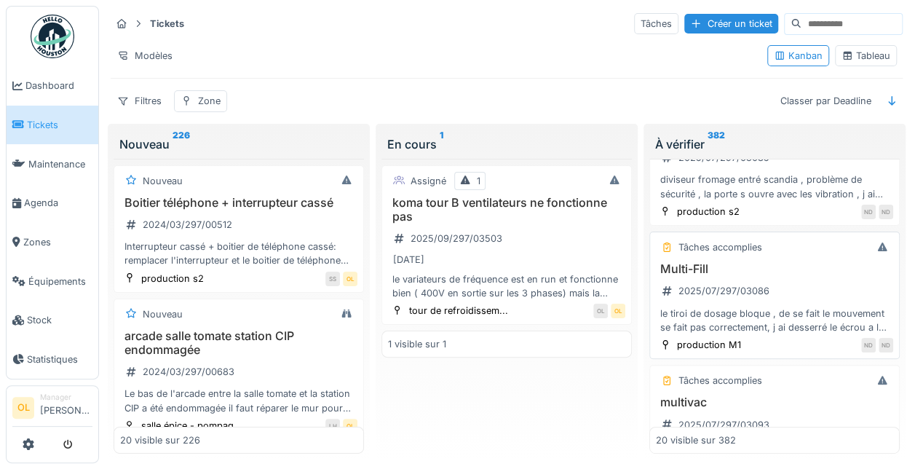
click at [790, 281] on div "Multi-Fill 2025/07/297/03086 le tiroi de dosage bloque , de se fait le mouvemen…" at bounding box center [774, 298] width 237 height 72
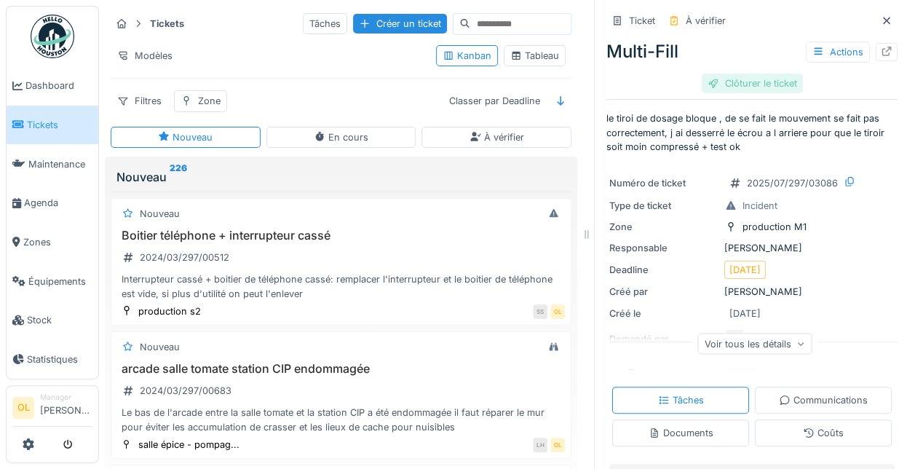
click at [738, 81] on div "Clôturer le ticket" at bounding box center [752, 84] width 101 height 20
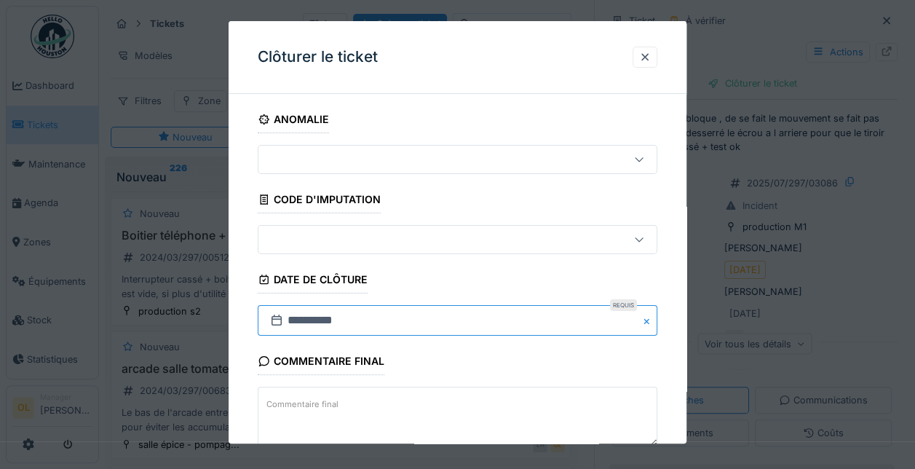
click at [327, 316] on input "**********" at bounding box center [458, 320] width 400 height 31
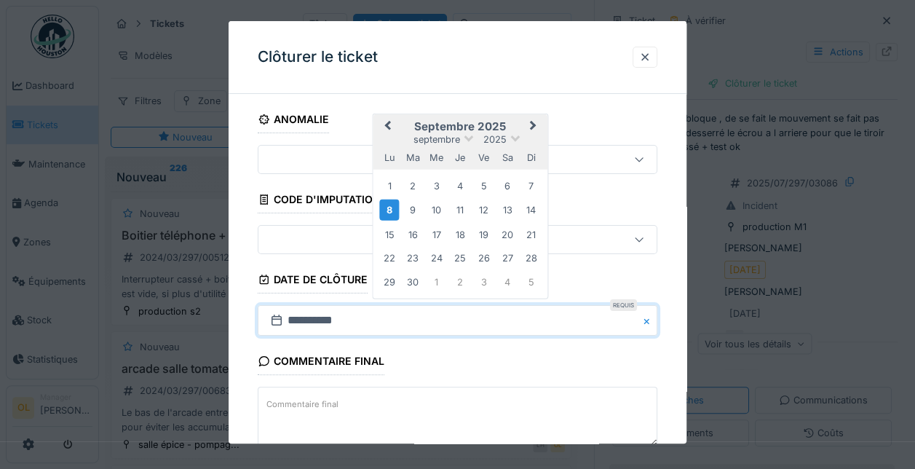
click at [388, 127] on span "Previous Month" at bounding box center [388, 126] width 0 height 17
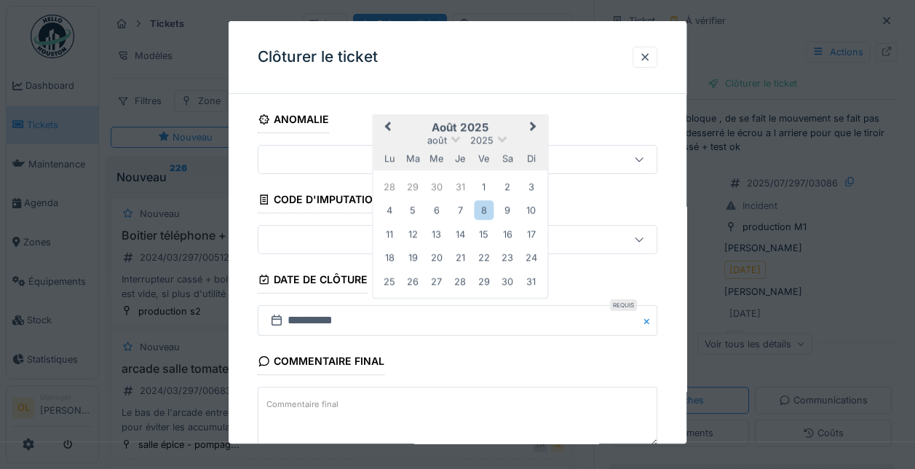
click at [388, 127] on span "Previous Month" at bounding box center [388, 127] width 0 height 17
click at [464, 275] on div "31" at bounding box center [461, 282] width 20 height 20
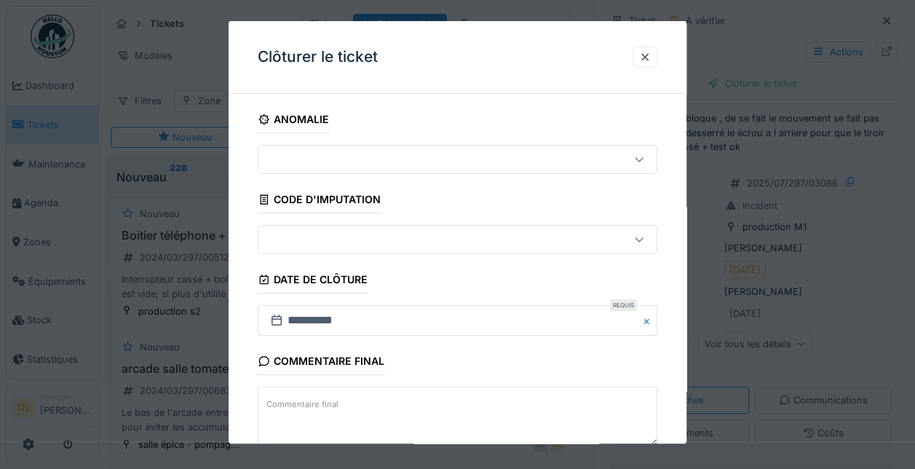
drag, startPoint x: 384, startPoint y: 398, endPoint x: 393, endPoint y: 396, distance: 9.0
click at [386, 398] on textarea "Commentaire final" at bounding box center [458, 417] width 400 height 60
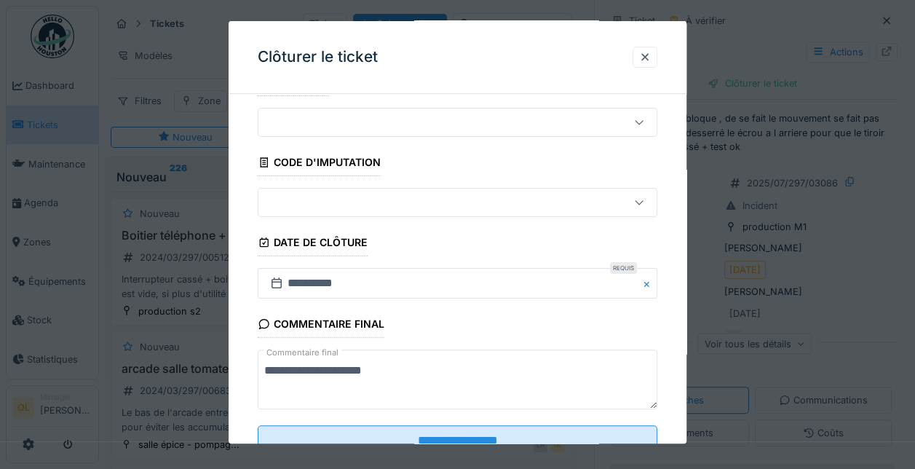
scroll to position [88, 0]
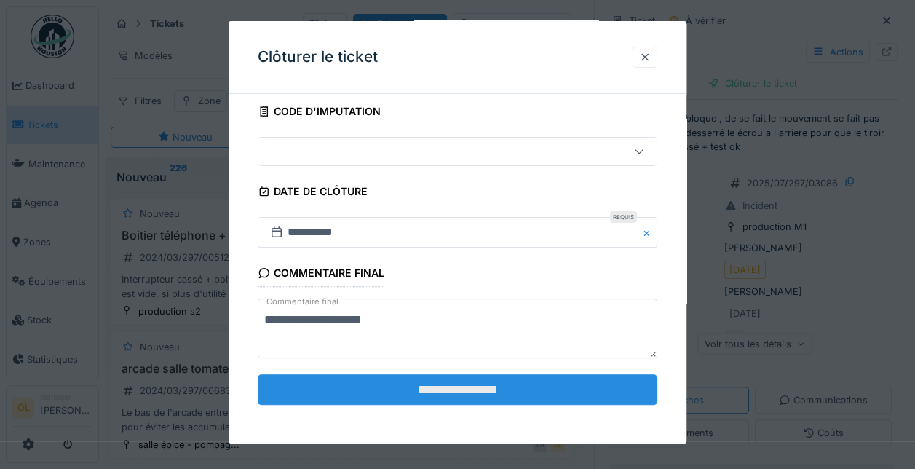
type textarea "**********"
click at [456, 390] on input "**********" at bounding box center [458, 389] width 400 height 31
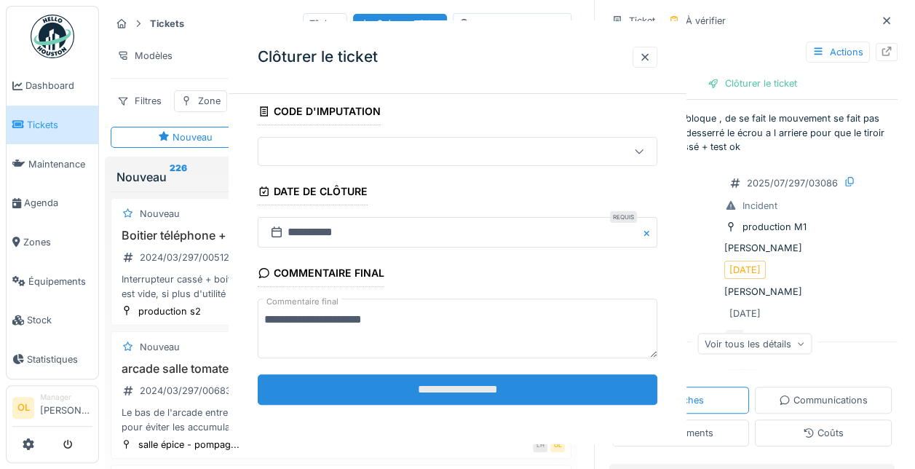
scroll to position [0, 0]
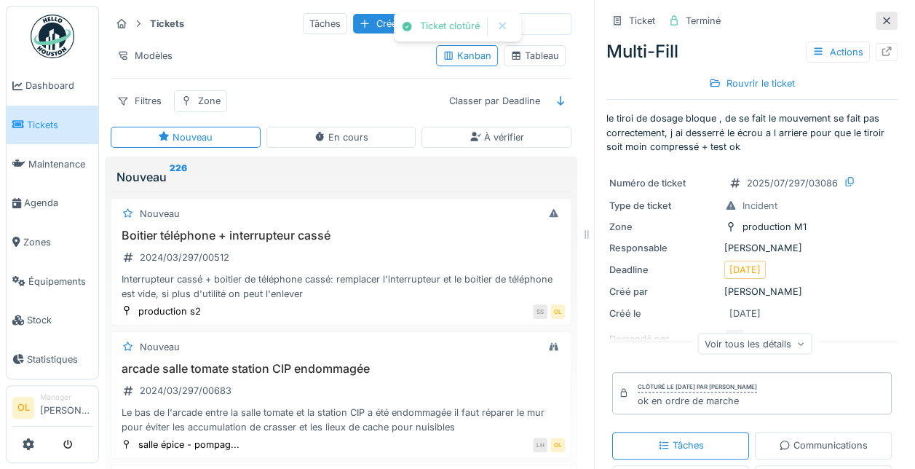
click at [881, 22] on icon at bounding box center [887, 20] width 12 height 9
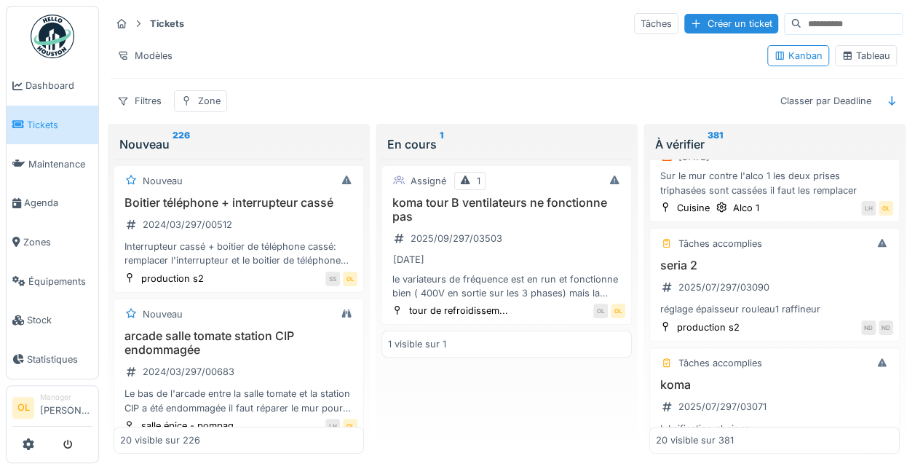
scroll to position [146, 0]
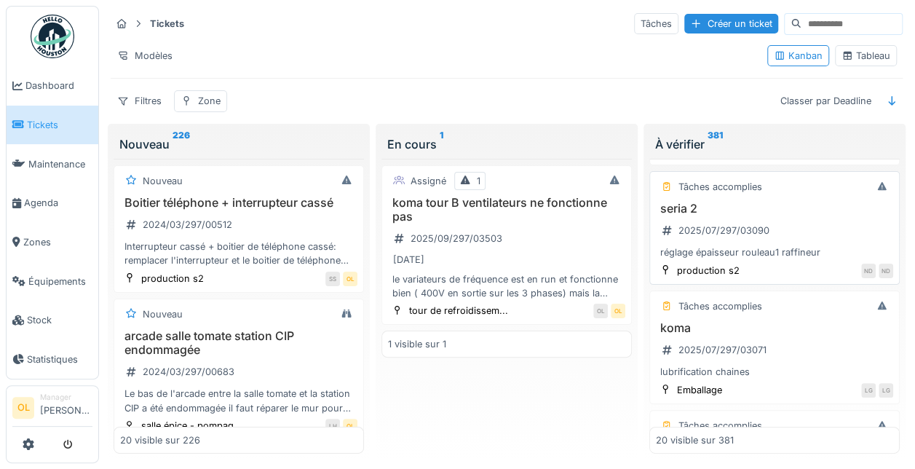
click at [834, 226] on div "seria 2 2025/07/297/03090 réglage épaisseur rouleau1 raffineur" at bounding box center [774, 231] width 237 height 58
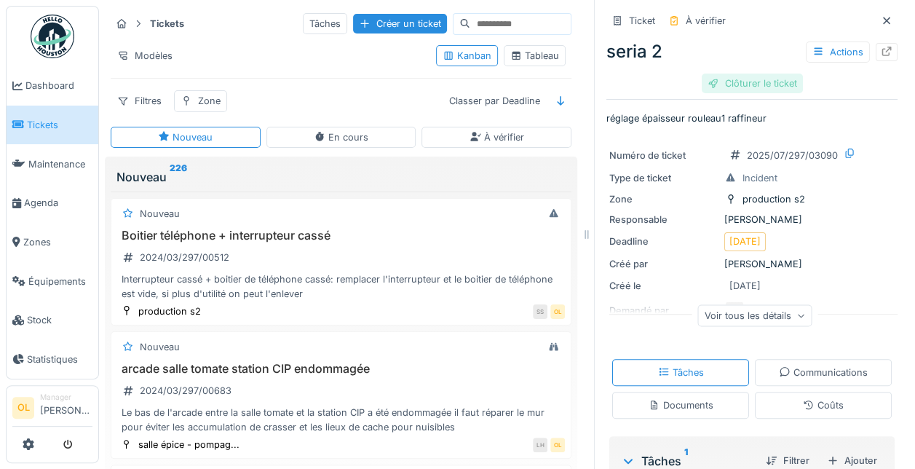
click at [738, 74] on div "Clôturer le ticket" at bounding box center [752, 84] width 101 height 20
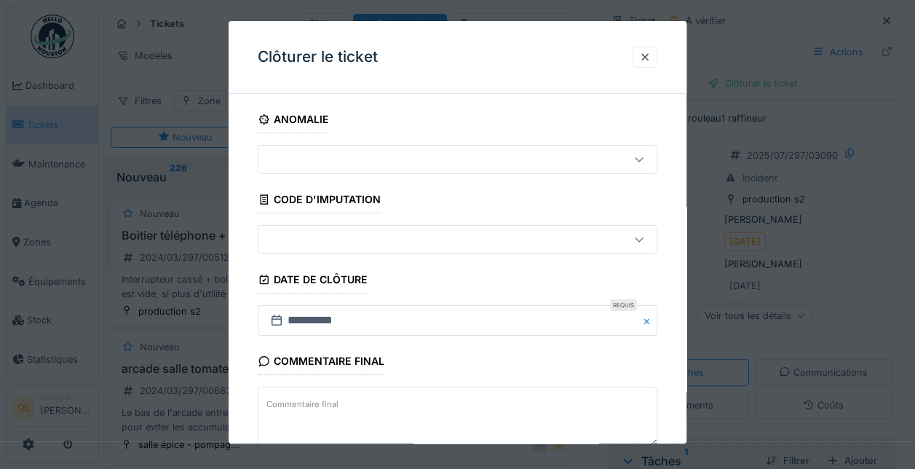
click at [306, 401] on label "Commentaire final" at bounding box center [302, 404] width 78 height 18
click at [306, 401] on textarea "Commentaire final" at bounding box center [458, 417] width 400 height 60
click at [314, 325] on input "**********" at bounding box center [458, 320] width 400 height 31
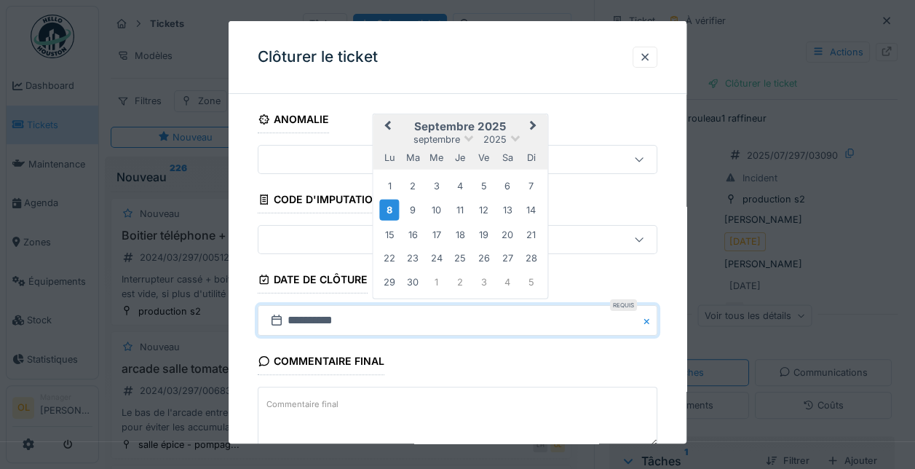
click at [385, 127] on button "Previous Month" at bounding box center [386, 127] width 23 height 23
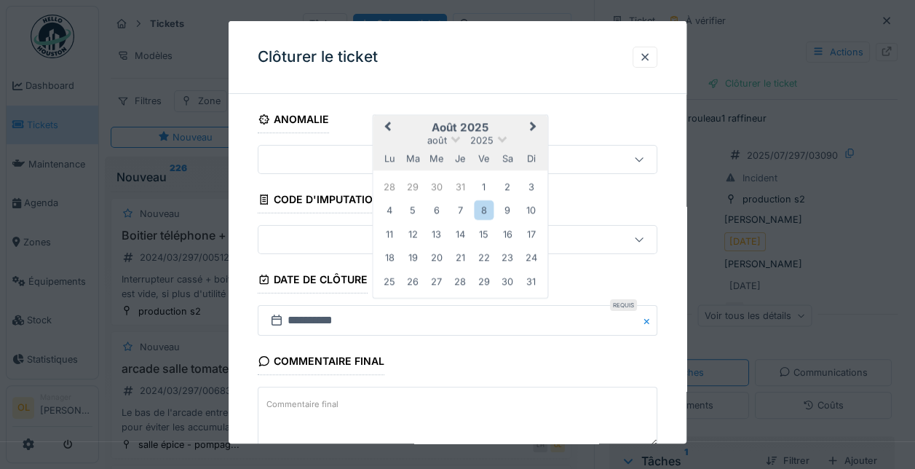
click at [385, 127] on button "Previous Month" at bounding box center [386, 127] width 23 height 23
click at [466, 275] on div "31" at bounding box center [461, 282] width 20 height 20
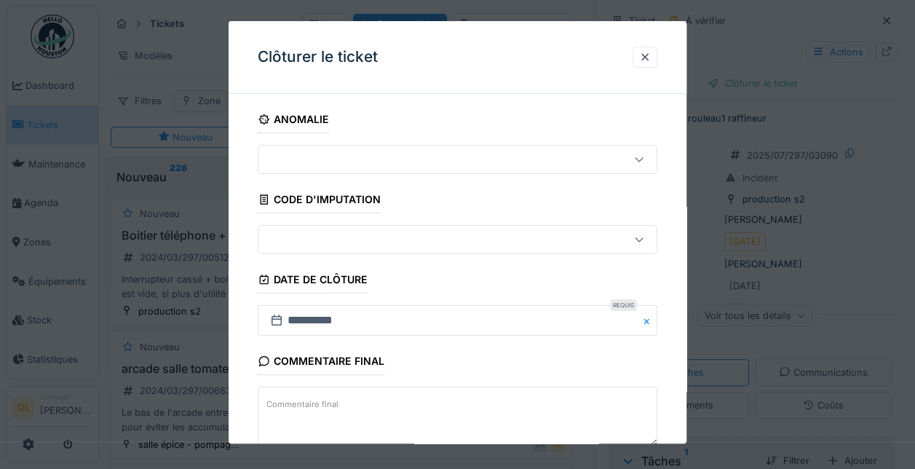
click at [386, 402] on textarea "Commentaire final" at bounding box center [458, 417] width 400 height 60
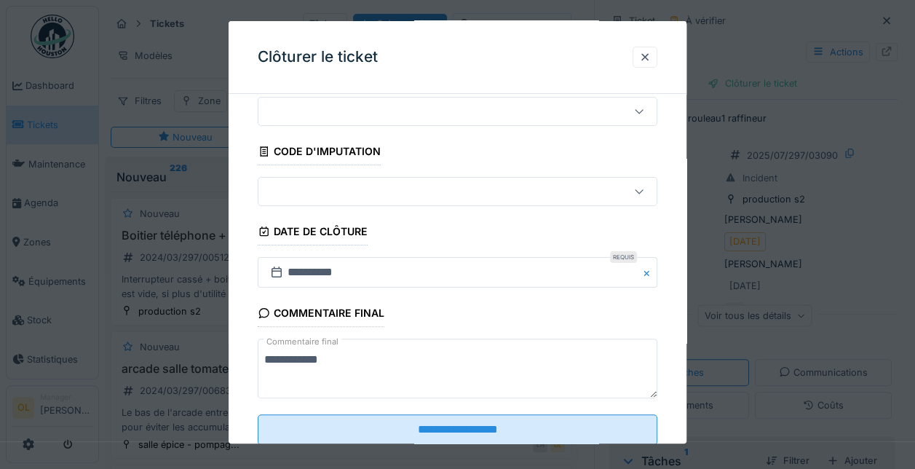
scroll to position [88, 0]
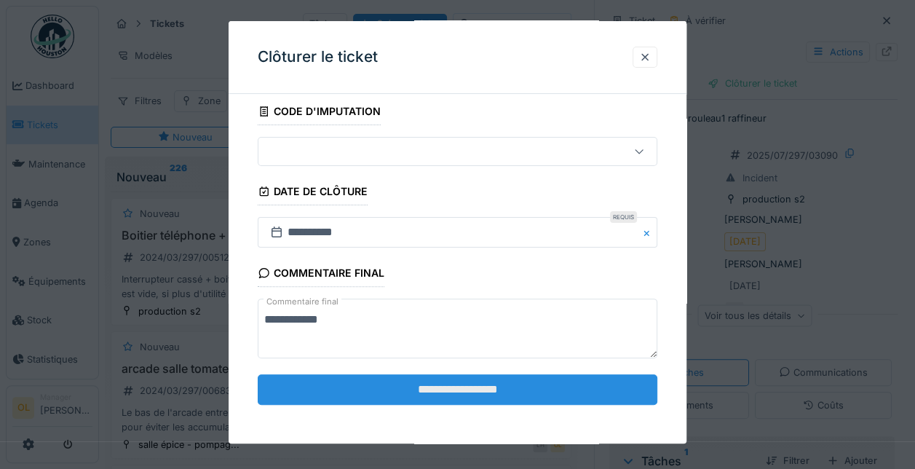
type textarea "**********"
click at [405, 394] on input "**********" at bounding box center [458, 389] width 400 height 31
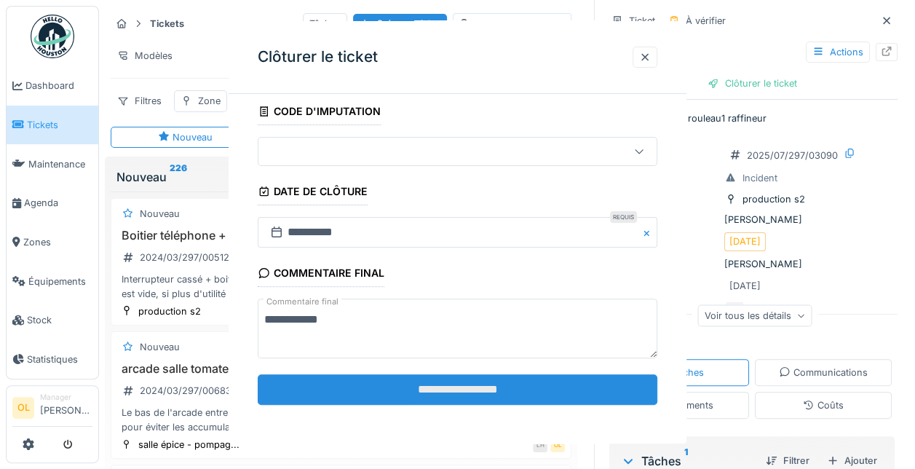
scroll to position [0, 0]
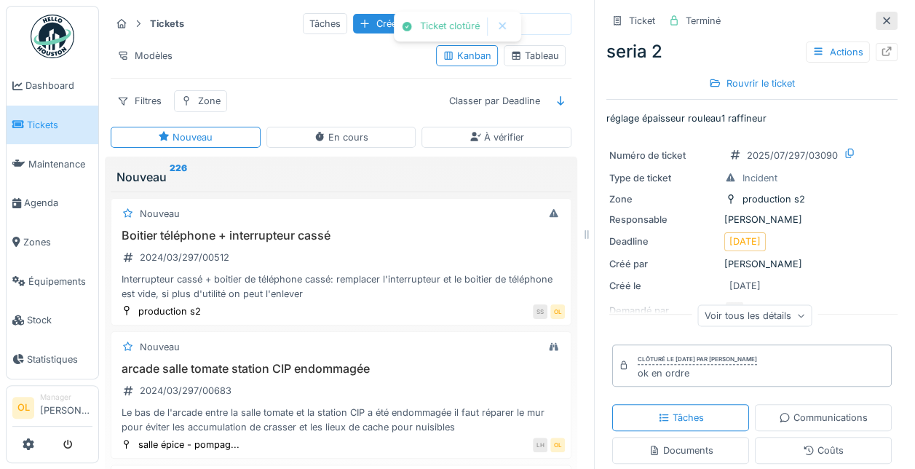
click at [881, 20] on icon at bounding box center [887, 20] width 12 height 9
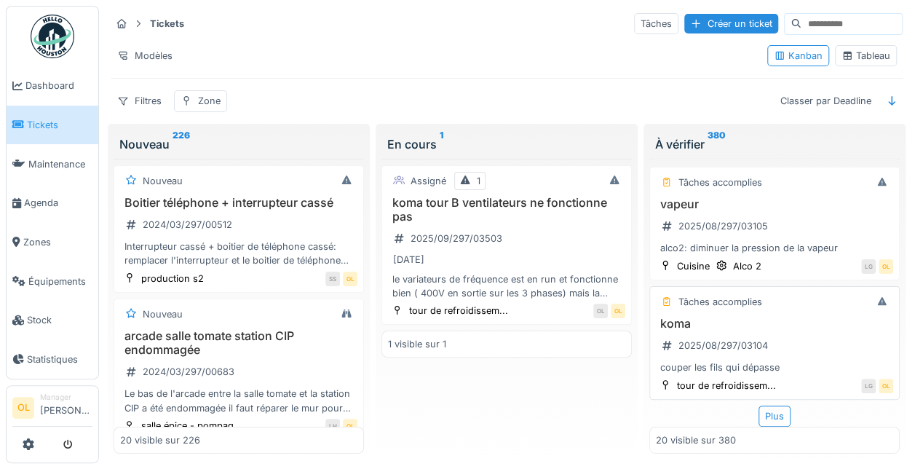
scroll to position [13, 0]
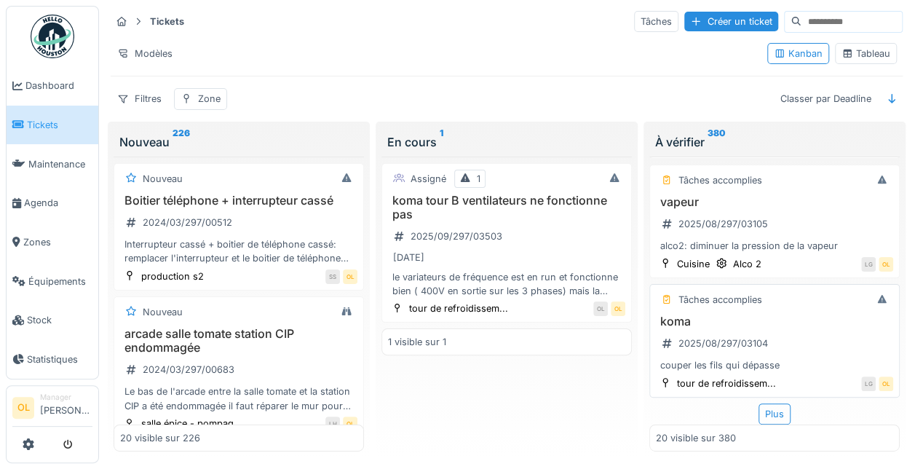
click at [805, 358] on div "couper les fils qui dépasse" at bounding box center [774, 365] width 237 height 14
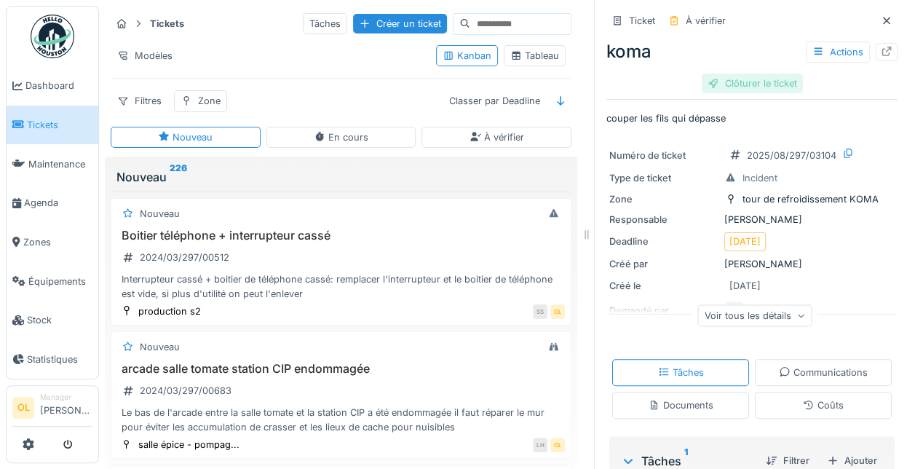
click at [725, 74] on div "Clôturer le ticket" at bounding box center [752, 84] width 101 height 20
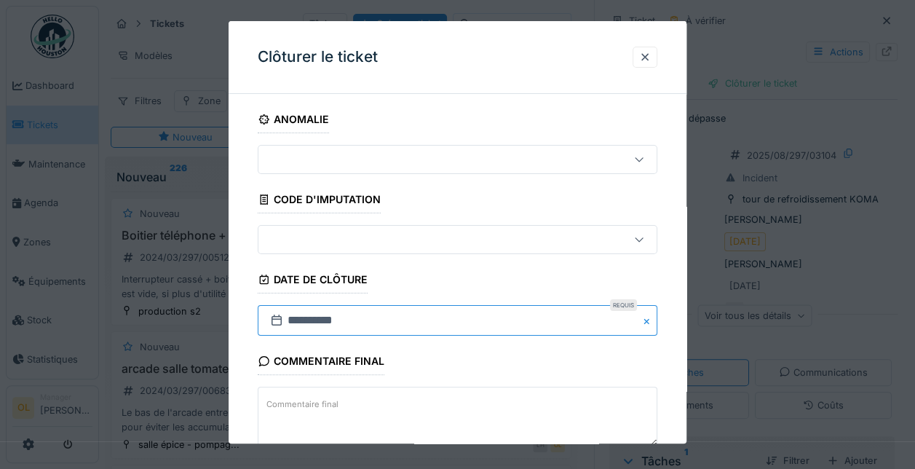
click at [347, 323] on input "**********" at bounding box center [458, 320] width 400 height 31
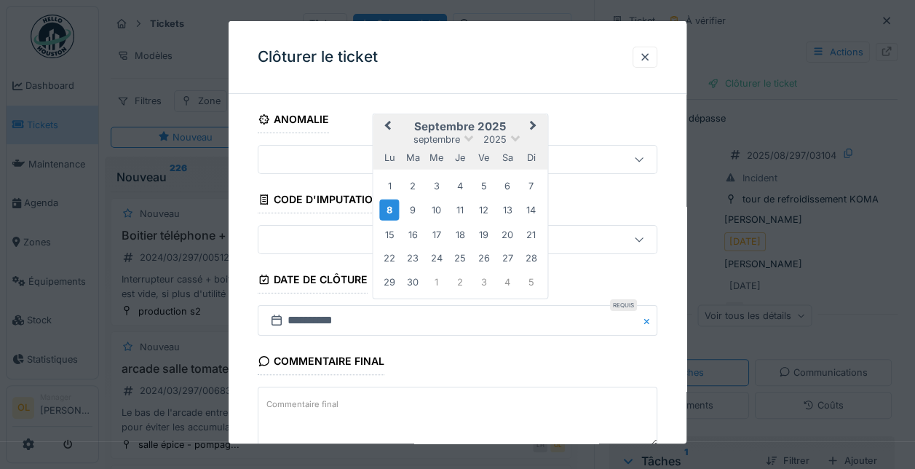
click at [388, 124] on span "Previous Month" at bounding box center [388, 126] width 0 height 17
click at [483, 211] on div "8" at bounding box center [484, 210] width 20 height 20
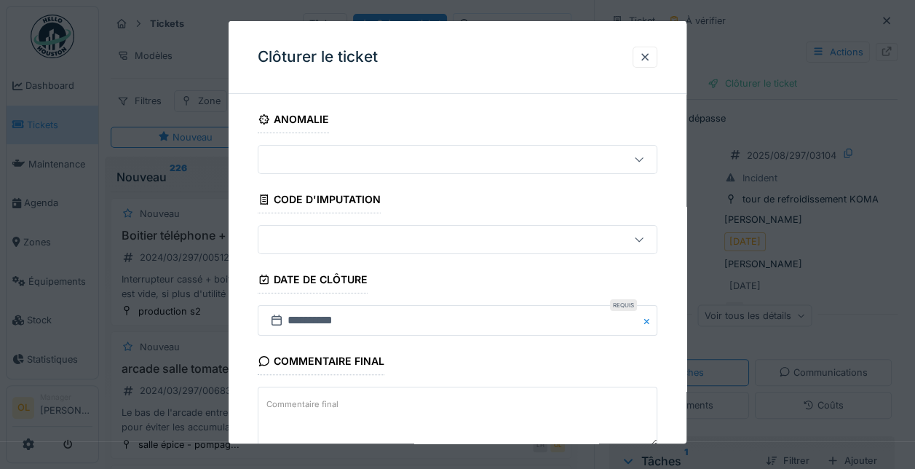
click at [322, 400] on label "Commentaire final" at bounding box center [302, 404] width 78 height 18
click at [322, 400] on textarea "Commentaire final" at bounding box center [458, 417] width 400 height 60
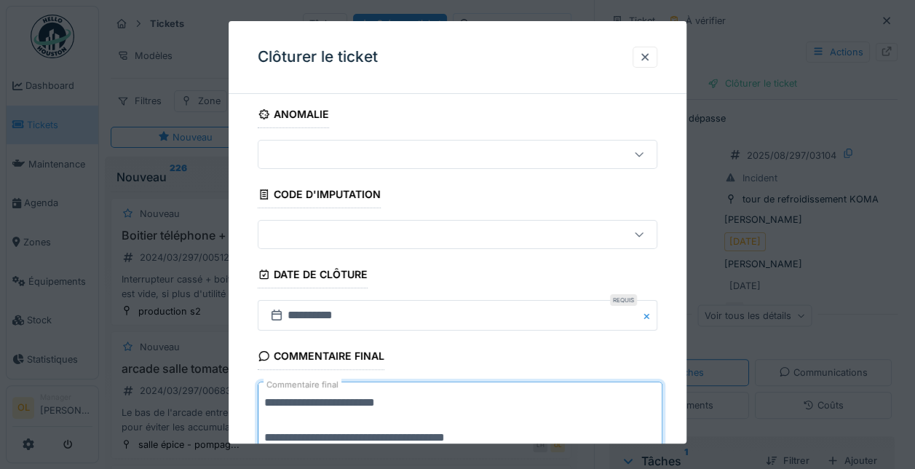
scroll to position [106, 0]
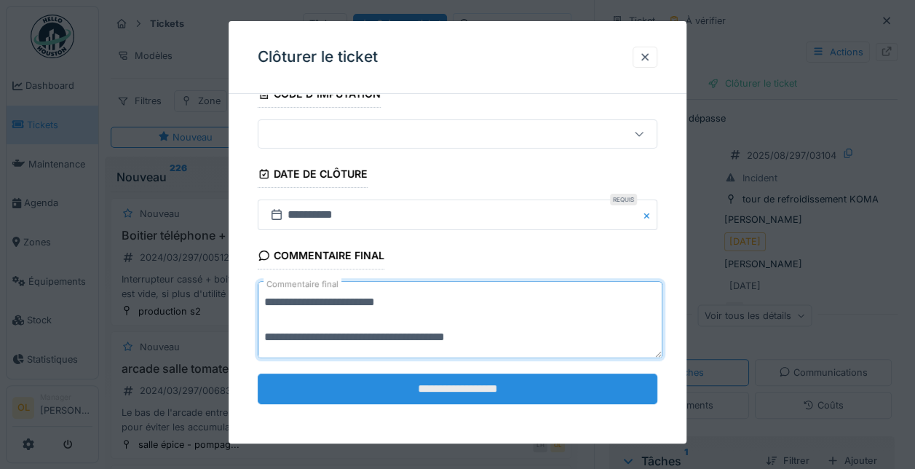
type textarea "**********"
click at [432, 391] on input "**********" at bounding box center [458, 388] width 400 height 31
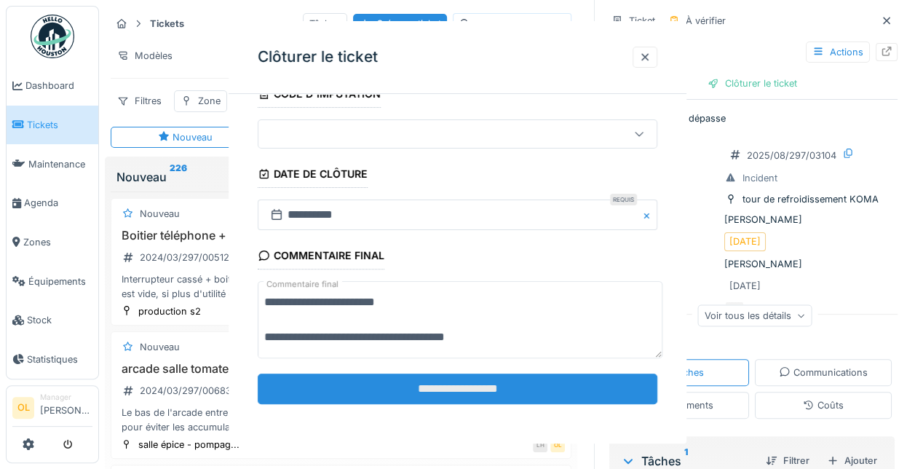
scroll to position [0, 0]
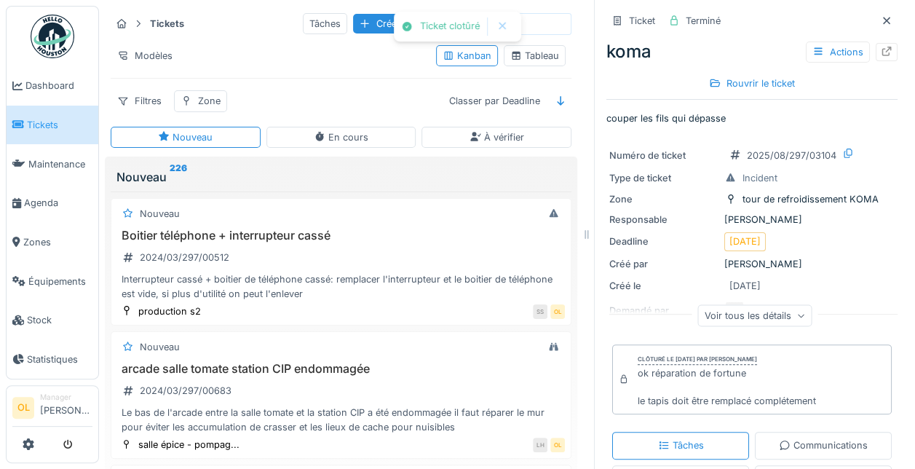
click at [39, 119] on span "Tickets" at bounding box center [60, 125] width 66 height 14
